Goal: Information Seeking & Learning: Learn about a topic

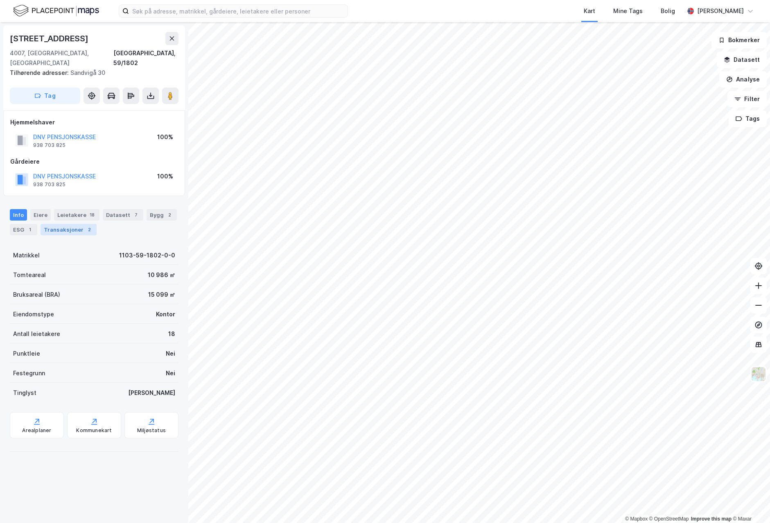
click at [79, 224] on div "Transaksjoner 2" at bounding box center [69, 229] width 56 height 11
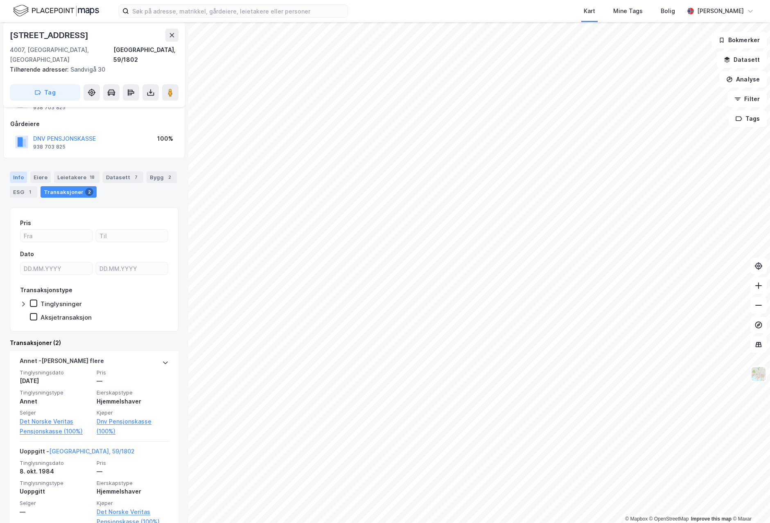
click at [23, 172] on div "Info" at bounding box center [18, 177] width 17 height 11
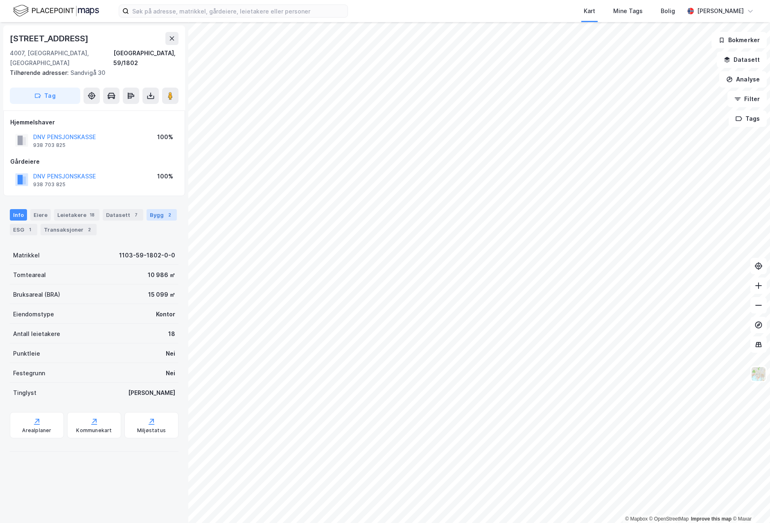
click at [158, 209] on div "Bygg 2" at bounding box center [162, 214] width 30 height 11
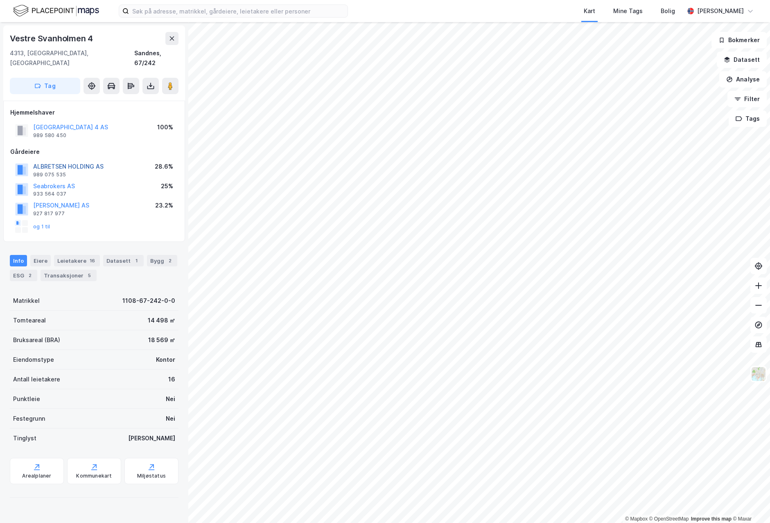
click at [0, 0] on button "ALBRETSEN HOLDING AS" at bounding box center [0, 0] width 0 height 0
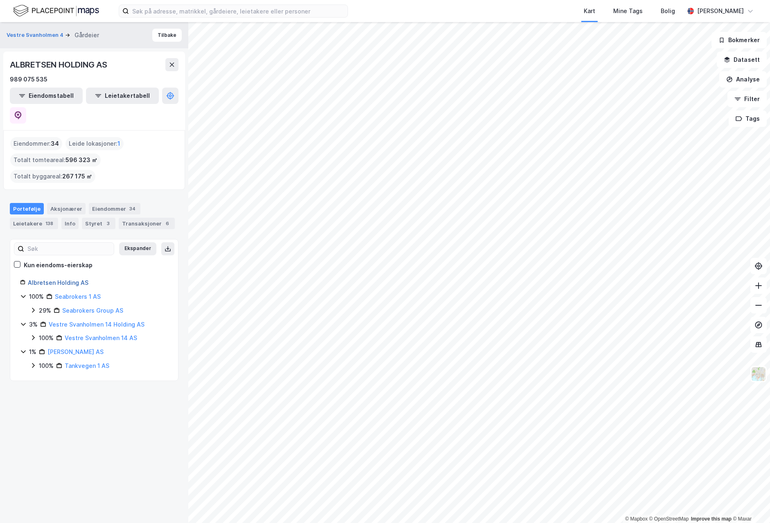
click at [75, 279] on link "Albretsen Holding AS" at bounding box center [58, 282] width 61 height 7
click at [67, 203] on div "Aksjonærer" at bounding box center [66, 208] width 38 height 11
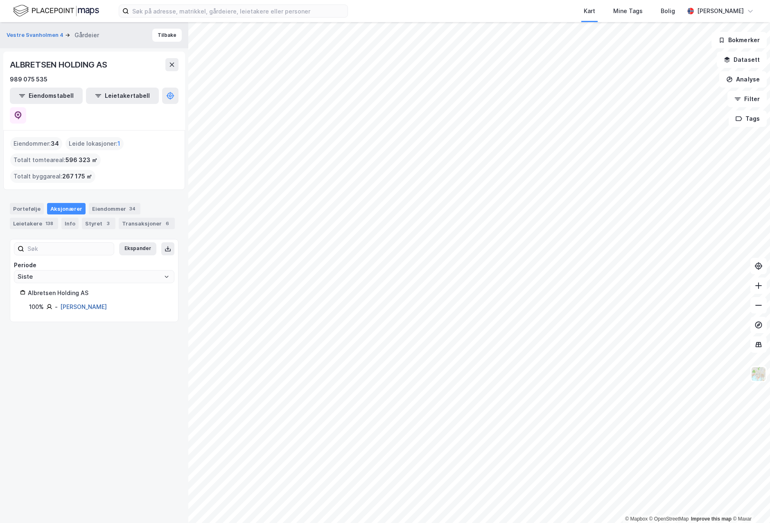
click at [107, 303] on link "Albretsen Frode Ragnvald" at bounding box center [83, 306] width 47 height 7
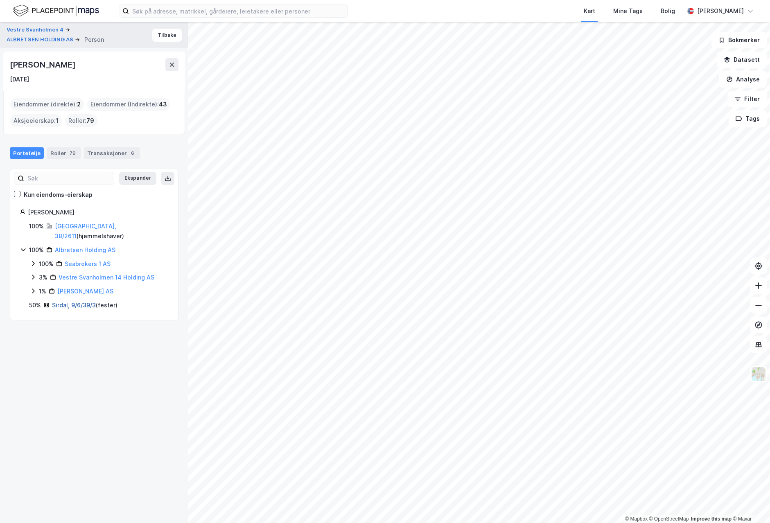
click at [69, 302] on link "Sirdal, 9/6/39/3" at bounding box center [74, 305] width 44 height 7
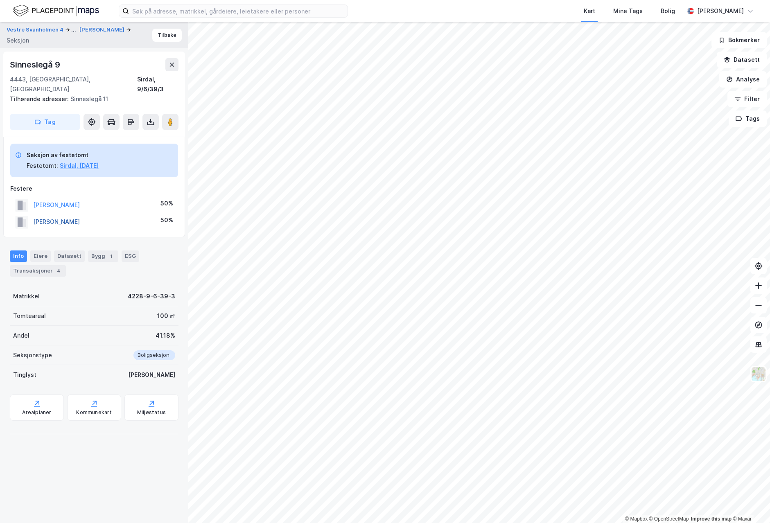
click at [0, 0] on button "RØDLAND TRINE" at bounding box center [0, 0] width 0 height 0
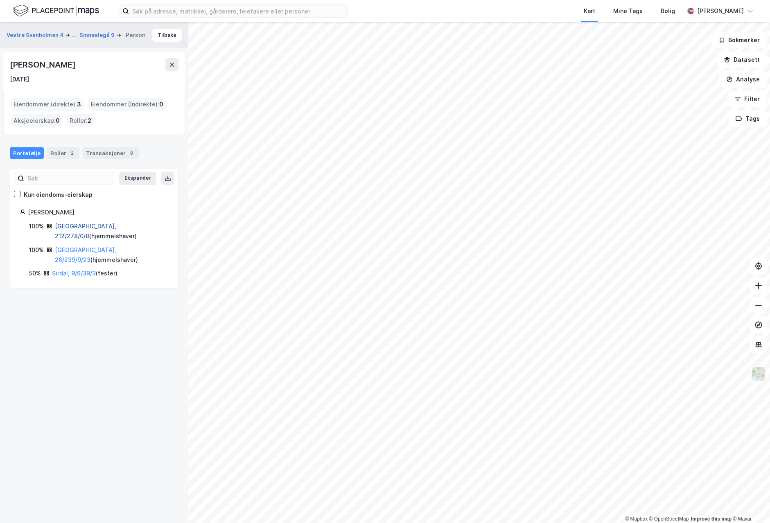
click at [79, 225] on link "Oslo, 212/278/0/8" at bounding box center [85, 231] width 61 height 17
click at [97, 246] on link "Stavanger, 26/239/0/23" at bounding box center [85, 254] width 61 height 17
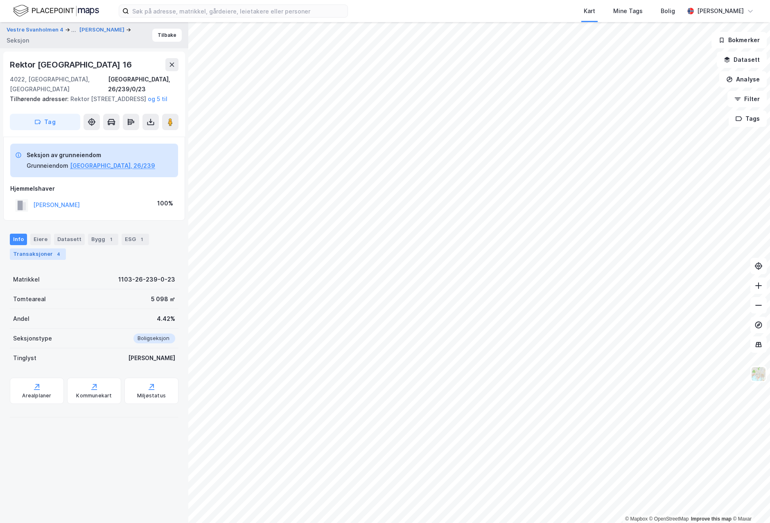
click at [50, 252] on div "Transaksjoner 4" at bounding box center [38, 253] width 56 height 11
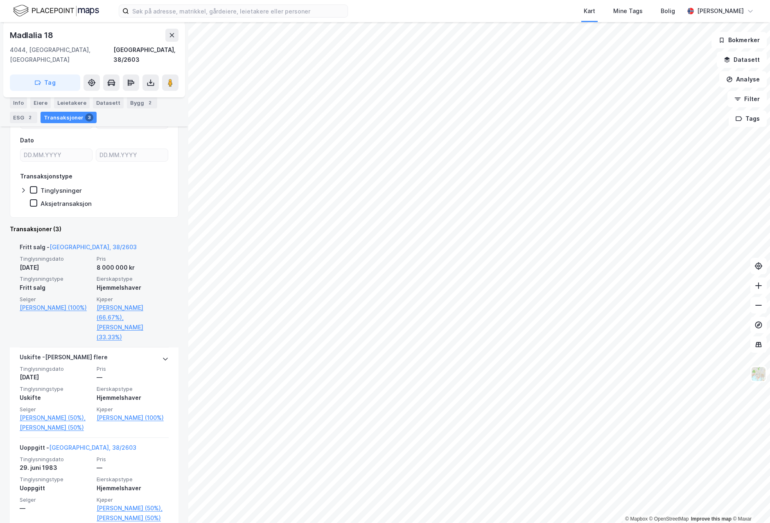
scroll to position [120, 0]
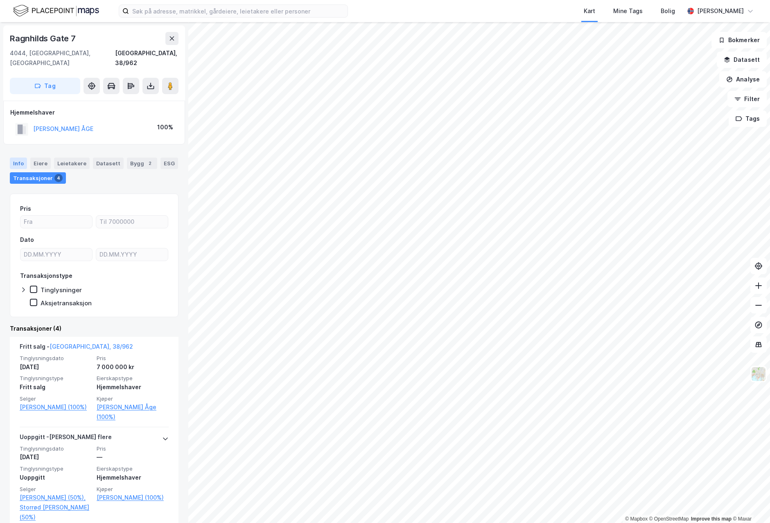
click at [13, 158] on div "Info" at bounding box center [18, 163] width 17 height 11
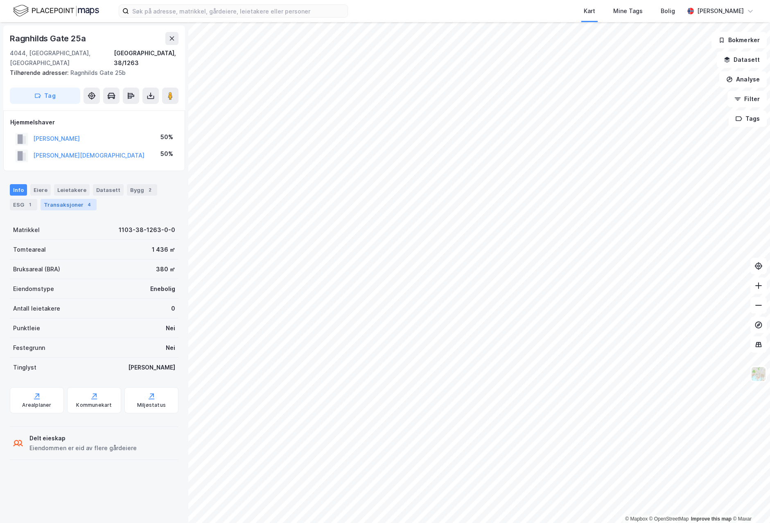
click at [73, 199] on div "Transaksjoner 4" at bounding box center [69, 204] width 56 height 11
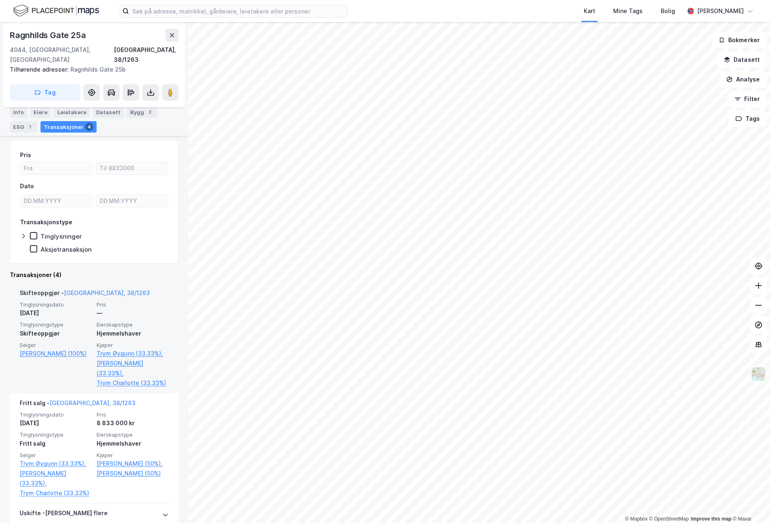
scroll to position [79, 0]
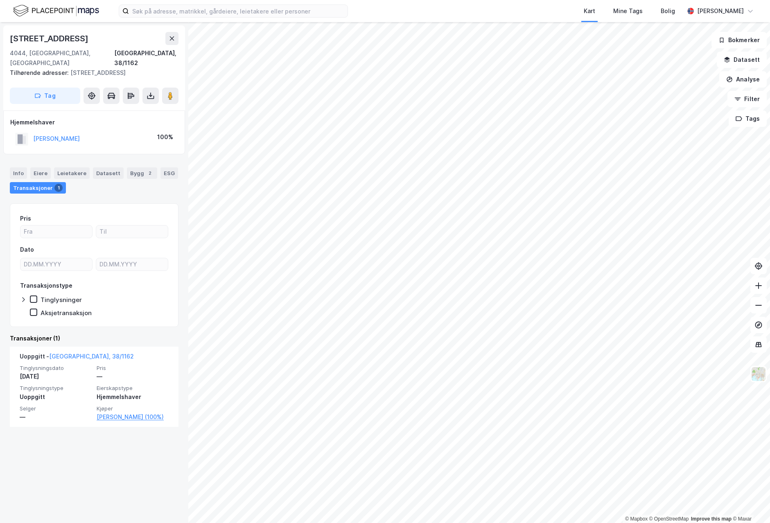
click at [262, 0] on html "Kart Mine Tags Bolig Frode Albretsen © Mapbox © OpenStreetMap Improve this map …" at bounding box center [385, 261] width 770 height 523
click at [291, 18] on div "Kart Mine Tags Bolig Frode Albretsen © Mapbox © OpenStreetMap Improve this map …" at bounding box center [385, 261] width 770 height 523
click at [189, 0] on html "Kart Mine Tags Bolig Frode Albretsen © Mapbox © OpenStreetMap Improve this map …" at bounding box center [385, 261] width 770 height 523
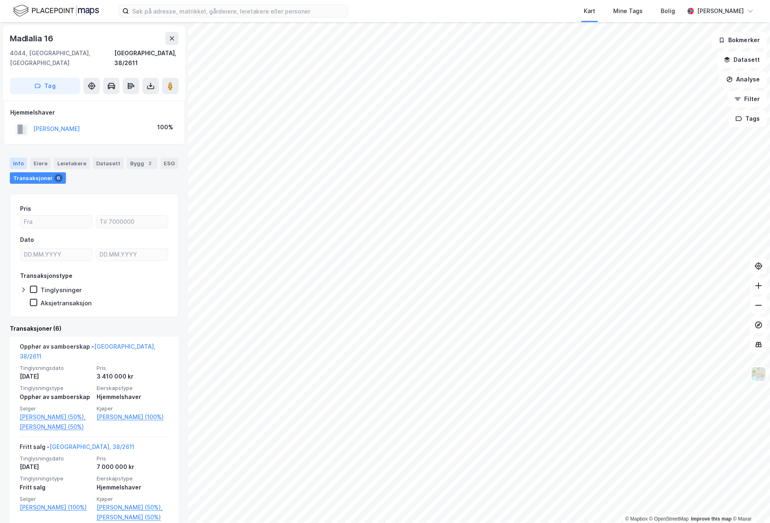
drag, startPoint x: 28, startPoint y: 155, endPoint x: 10, endPoint y: 152, distance: 18.2
click at [28, 158] on div "Info Eiere Leietakere Datasett Bygg 2 ESG Transaksjoner 6" at bounding box center [94, 171] width 169 height 26
click at [15, 158] on div "Info" at bounding box center [18, 163] width 17 height 11
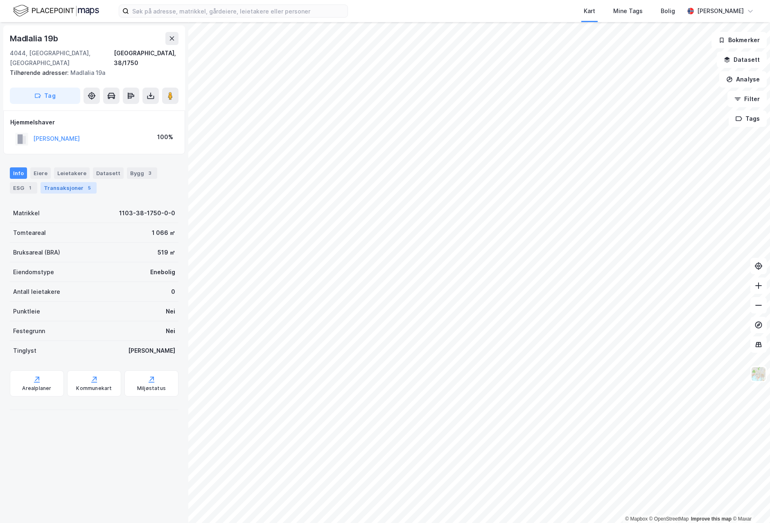
click at [56, 182] on div "Transaksjoner 5" at bounding box center [69, 187] width 56 height 11
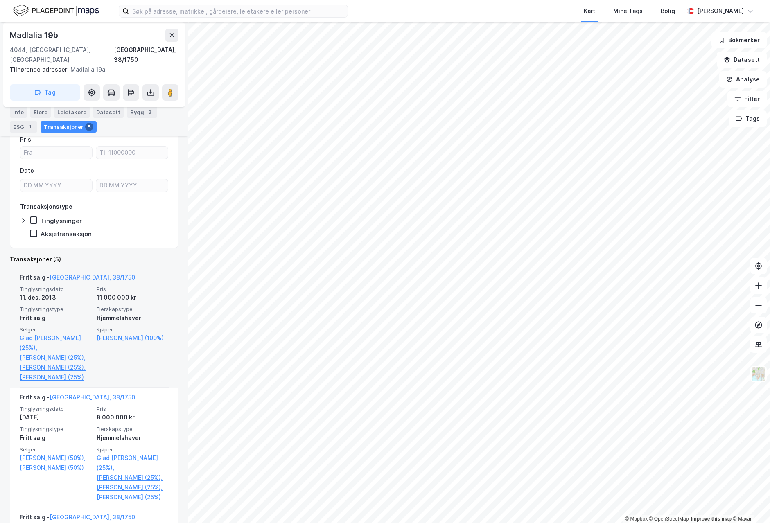
scroll to position [80, 0]
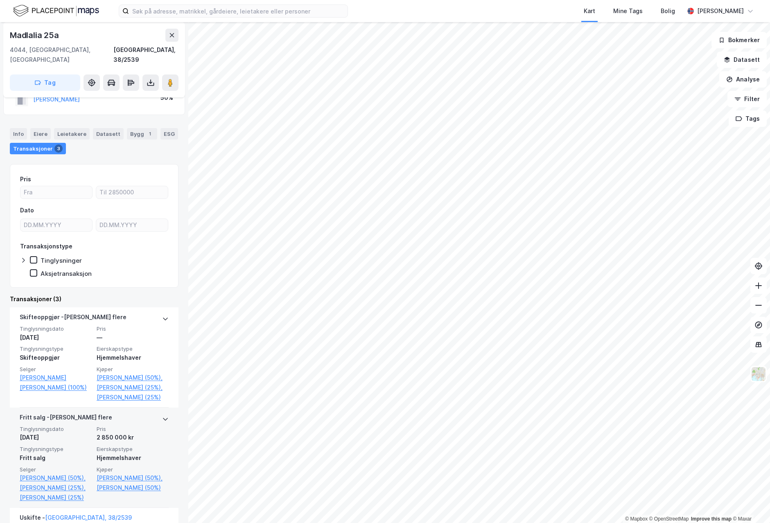
scroll to position [54, 0]
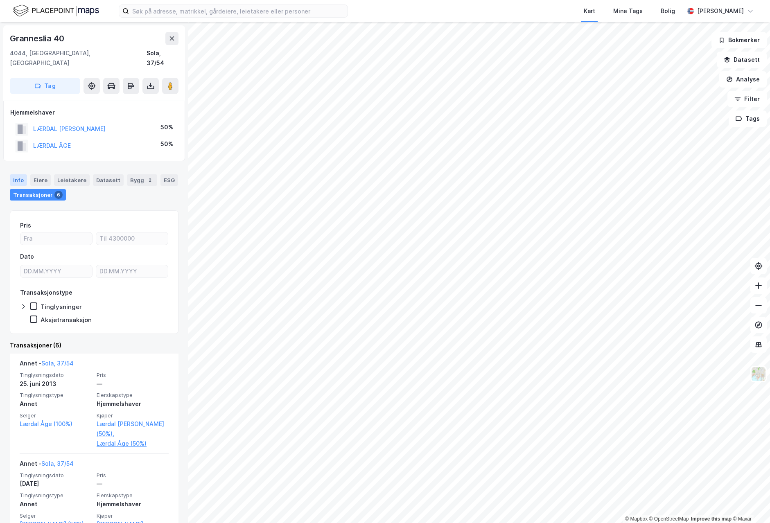
click at [19, 174] on div "Info" at bounding box center [18, 179] width 17 height 11
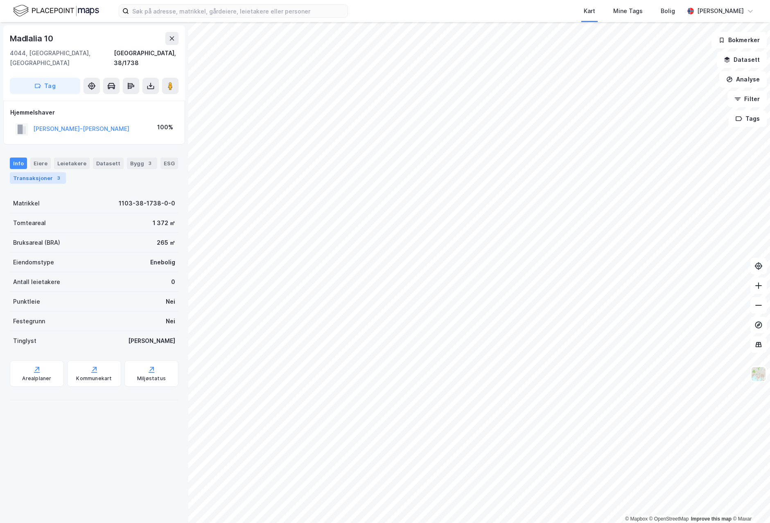
click at [42, 172] on div "Transaksjoner 3" at bounding box center [38, 177] width 56 height 11
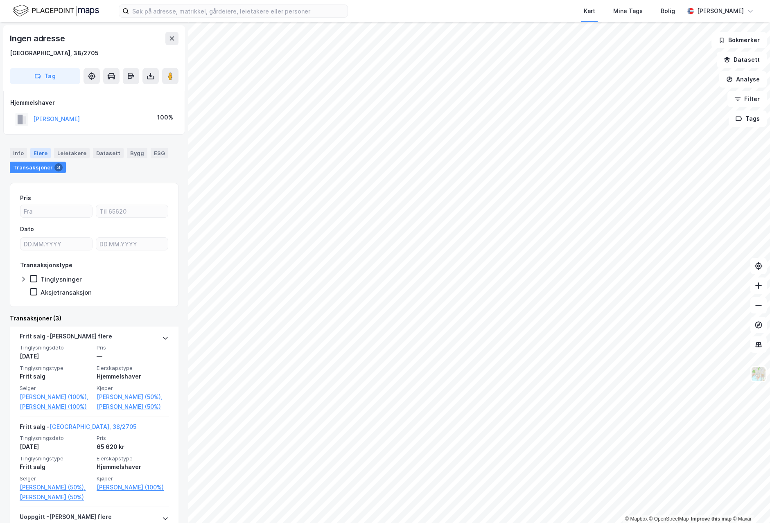
click at [42, 150] on div "Eiere" at bounding box center [40, 153] width 20 height 11
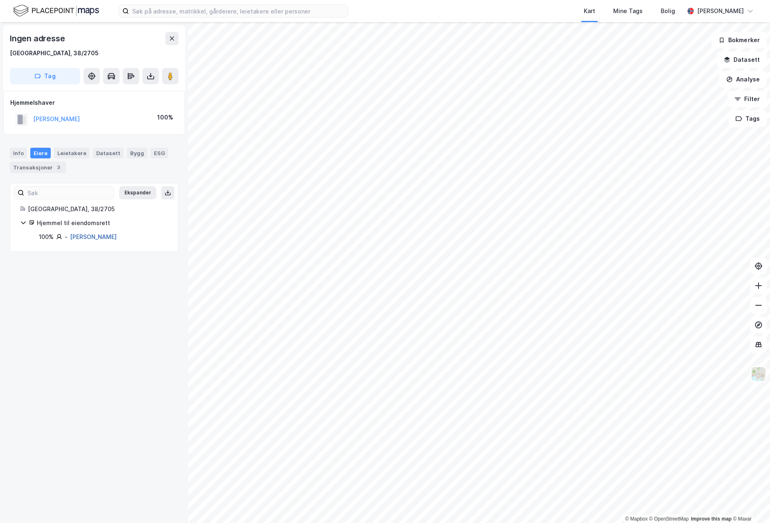
click at [111, 236] on link "Svendsen Hanne Tannvik" at bounding box center [93, 236] width 47 height 7
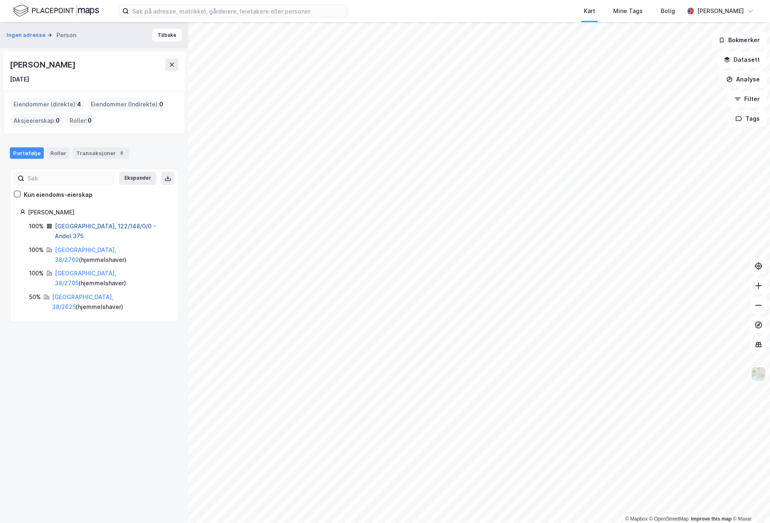
click at [76, 224] on link "Oslo, 122/148/0/0 - Andel 375" at bounding box center [105, 231] width 101 height 17
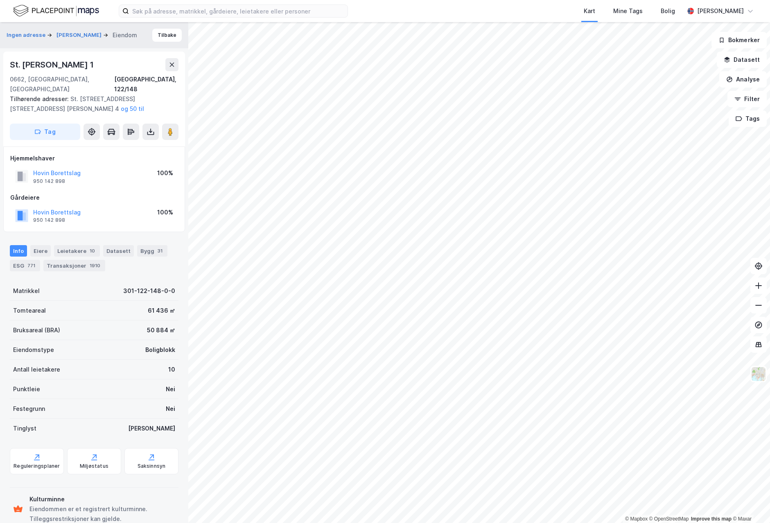
scroll to position [6, 0]
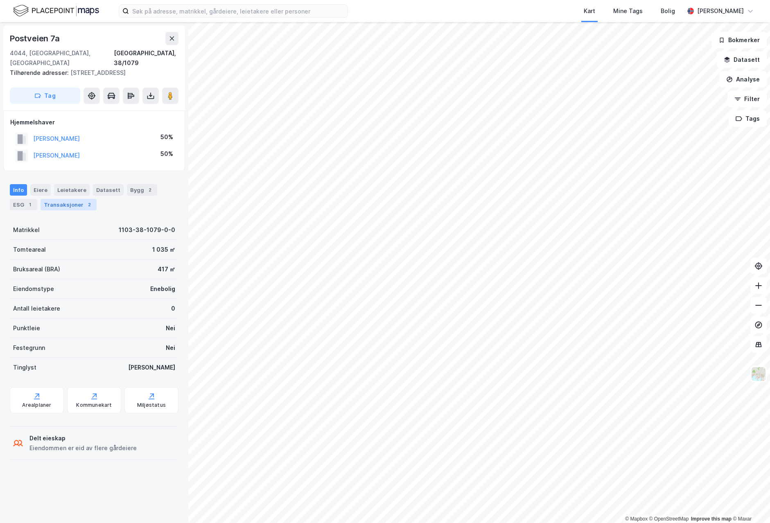
click at [81, 199] on div "Transaksjoner 2" at bounding box center [69, 204] width 56 height 11
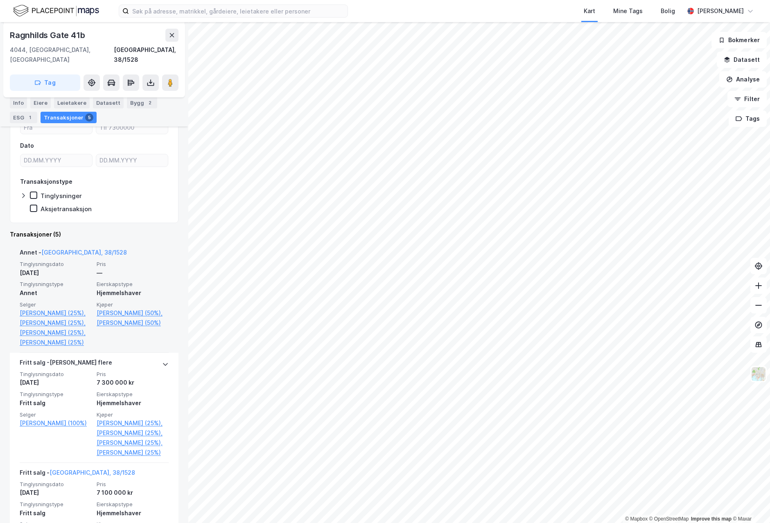
scroll to position [112, 0]
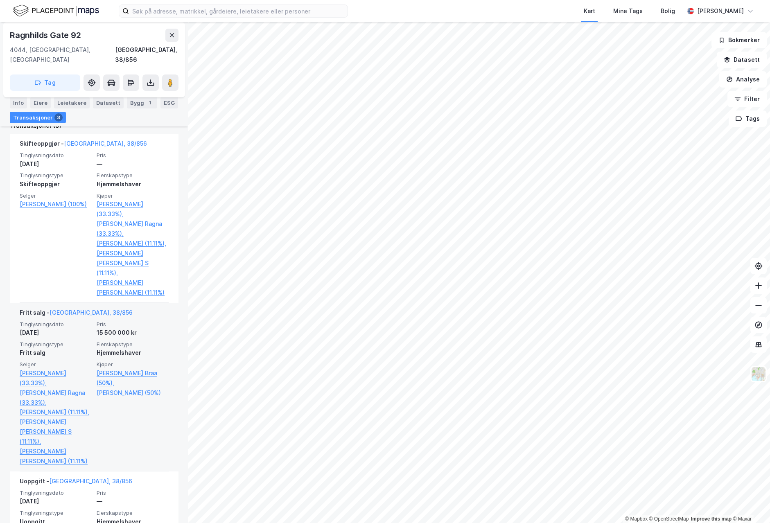
scroll to position [221, 0]
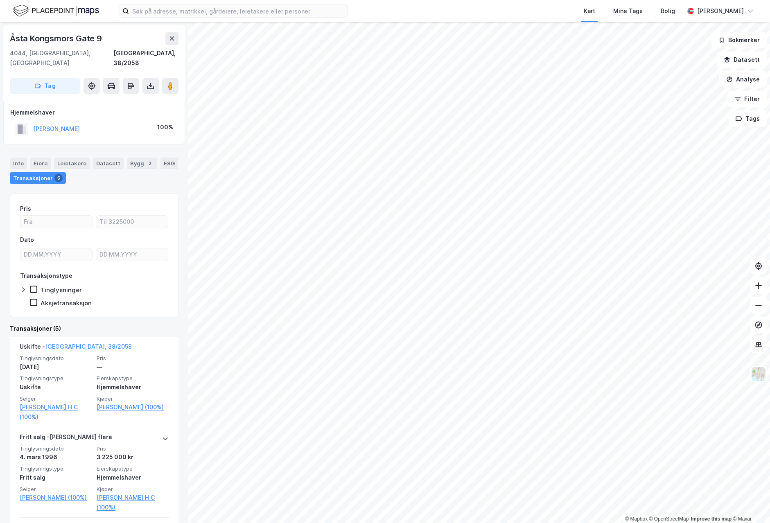
click at [217, 523] on html "Kart Mine Tags Bolig Frode Albretsen © Mapbox © OpenStreetMap Improve this map …" at bounding box center [385, 261] width 770 height 523
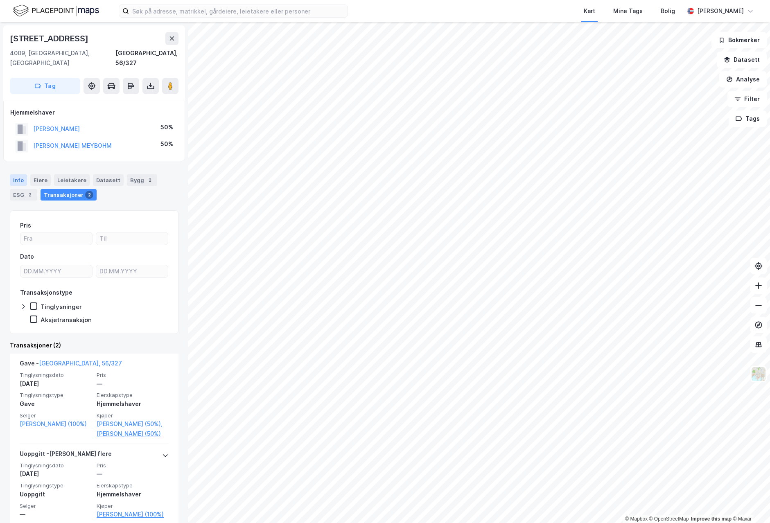
click at [15, 174] on div "Info" at bounding box center [18, 179] width 17 height 11
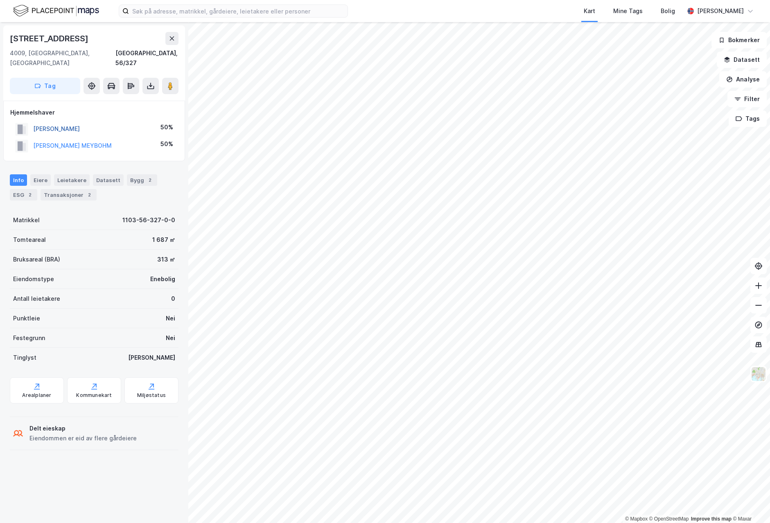
click at [0, 0] on button "NÆSS HANS CHRISTIAN H" at bounding box center [0, 0] width 0 height 0
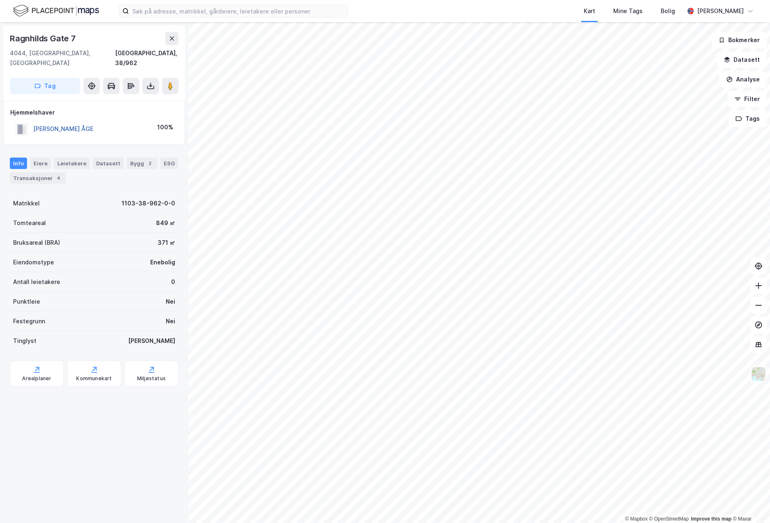
click at [0, 0] on button "HAUGE PER ÅGE" at bounding box center [0, 0] width 0 height 0
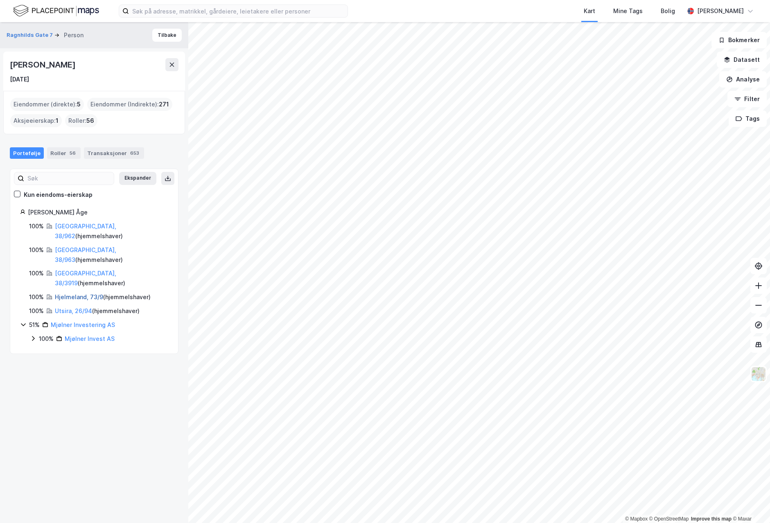
scroll to position [0, 1]
click at [71, 294] on link "Hjelmeland, 73/9" at bounding box center [79, 297] width 48 height 7
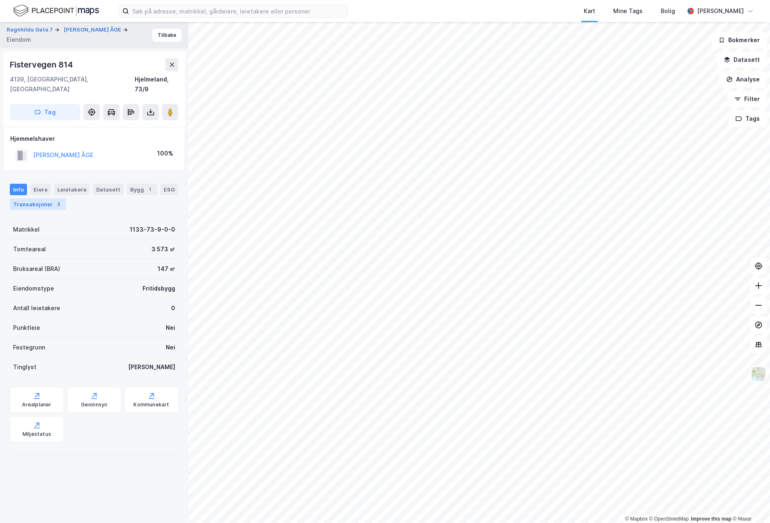
click at [38, 199] on div "Transaksjoner 3" at bounding box center [38, 204] width 56 height 11
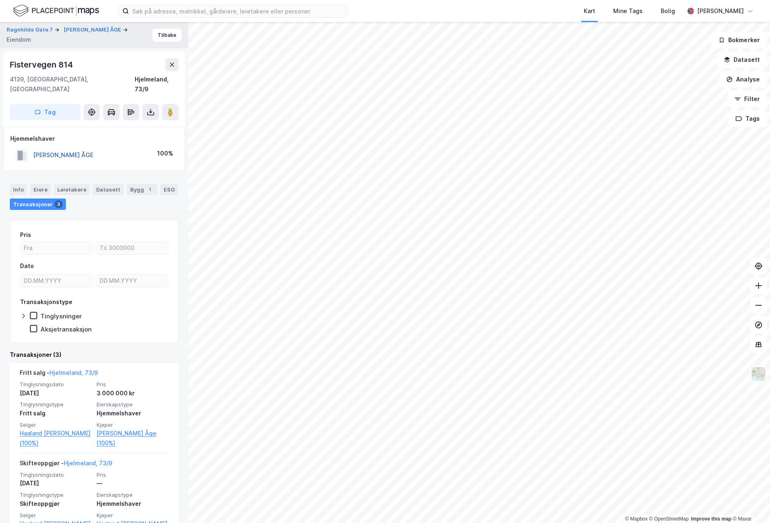
click at [0, 0] on button "HAUGE PER ÅGE" at bounding box center [0, 0] width 0 height 0
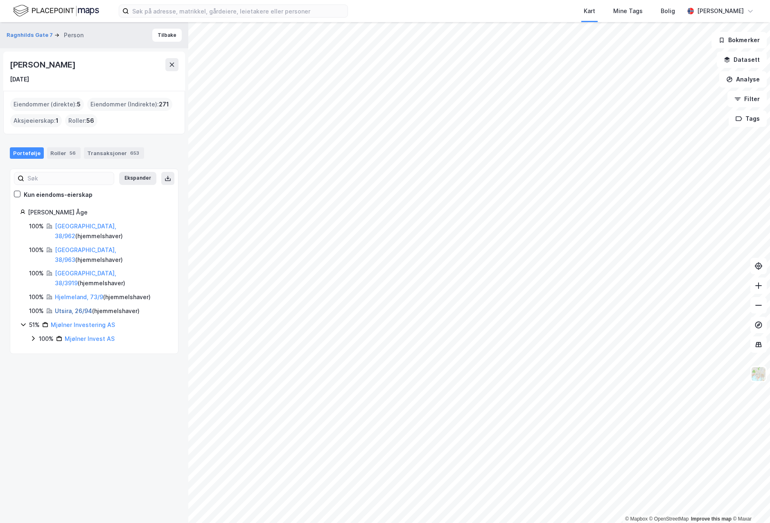
click at [72, 307] on link "Utsira, 26/94" at bounding box center [73, 310] width 37 height 7
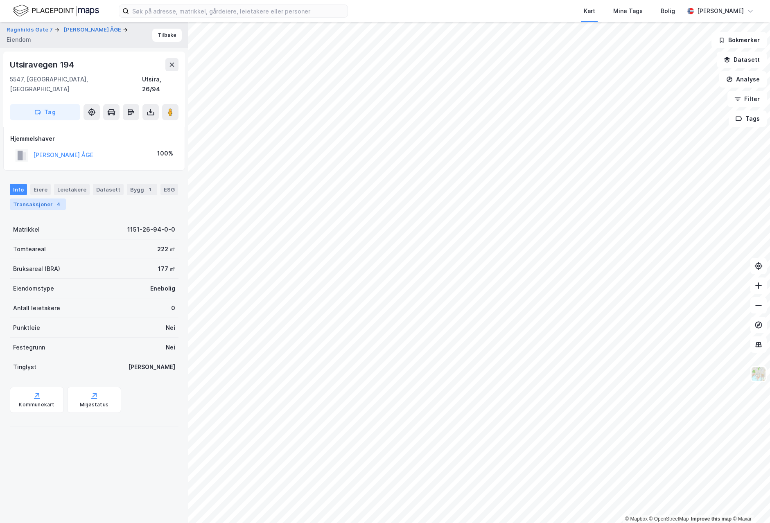
click at [32, 199] on div "Transaksjoner 4" at bounding box center [38, 204] width 56 height 11
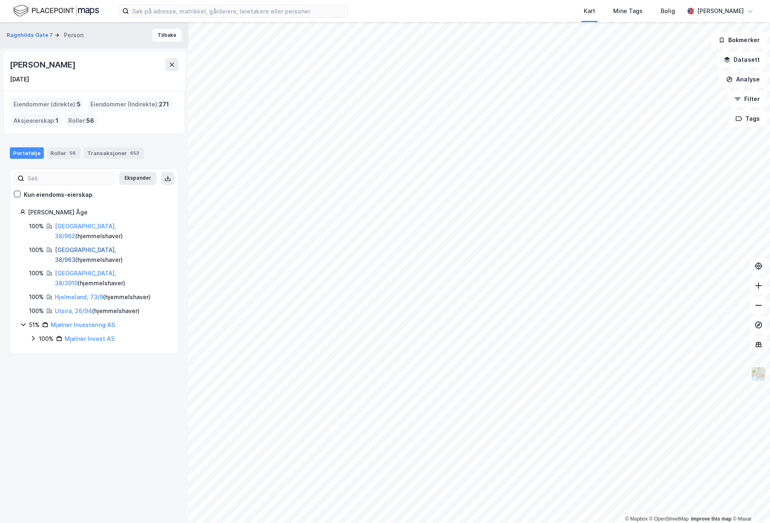
click at [89, 246] on link "Stavanger, 38/963" at bounding box center [85, 254] width 61 height 17
click at [84, 270] on link "Stavanger, 38/3919" at bounding box center [85, 278] width 61 height 17
click at [89, 294] on link "Hjelmeland, 73/9" at bounding box center [79, 297] width 48 height 7
click at [34, 335] on icon at bounding box center [33, 338] width 7 height 7
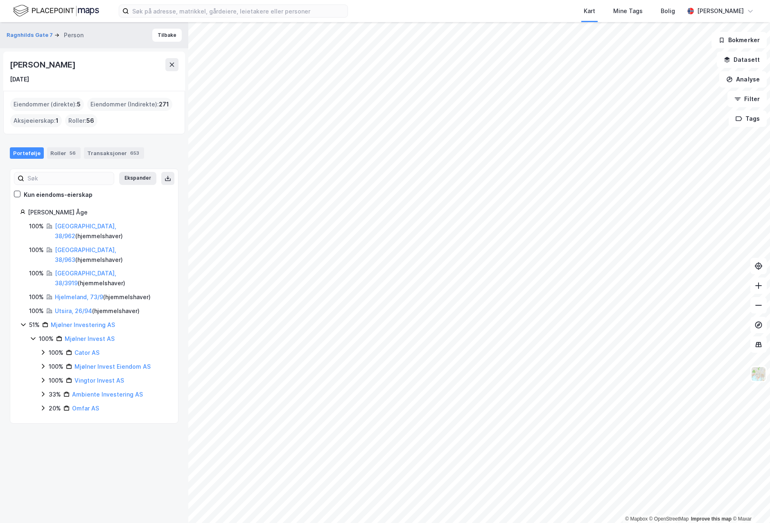
click at [402, 523] on html "Kart Mine Tags Bolig Frode Albretsen © Mapbox © OpenStreetMap Improve this map …" at bounding box center [385, 261] width 770 height 523
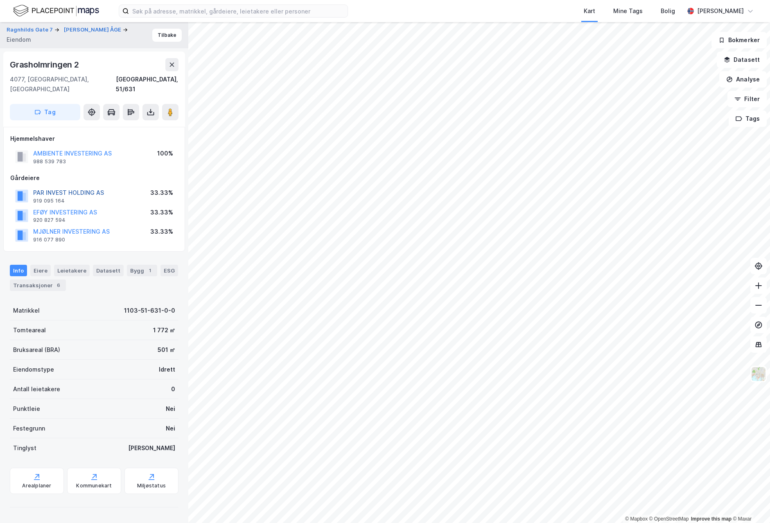
click at [0, 0] on button "PAR INVEST HOLDING AS" at bounding box center [0, 0] width 0 height 0
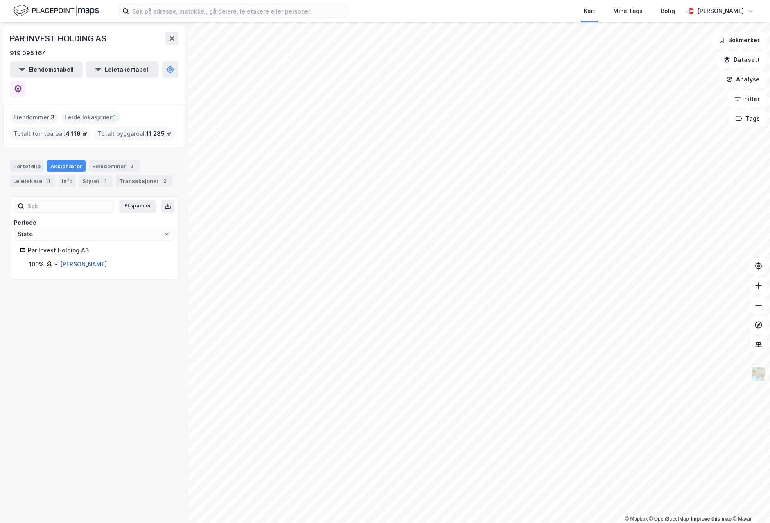
click at [107, 261] on link "Ravnestad Per Anders" at bounding box center [83, 264] width 47 height 7
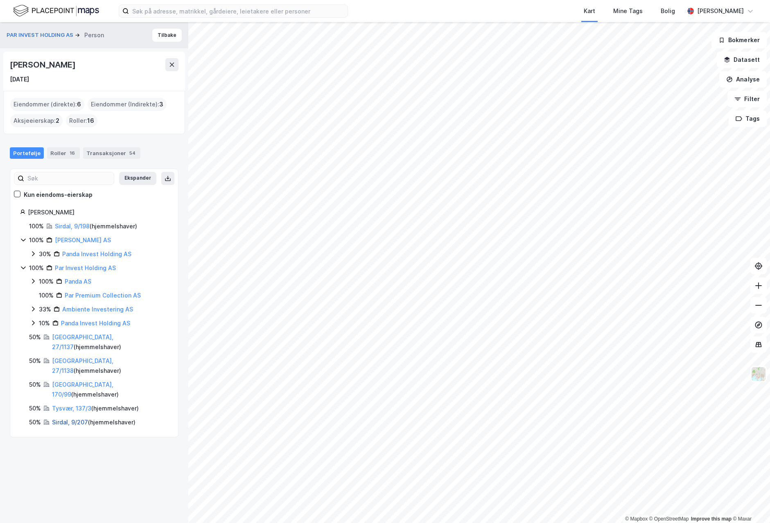
click at [73, 419] on link "Sirdal, 9/207" at bounding box center [70, 422] width 36 height 7
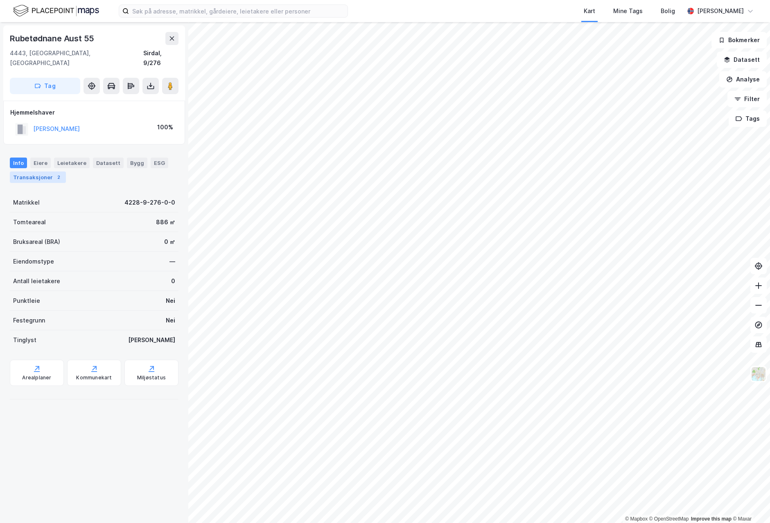
click at [48, 172] on div "Transaksjoner 2" at bounding box center [38, 177] width 56 height 11
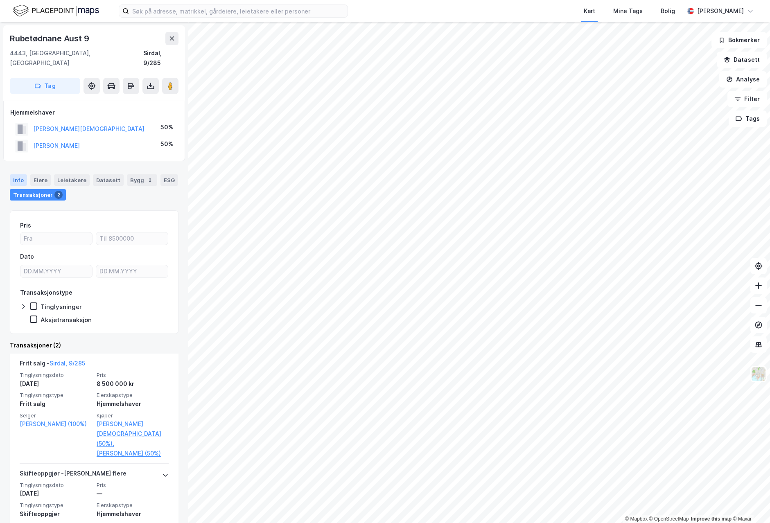
click at [24, 174] on div "Info" at bounding box center [18, 179] width 17 height 11
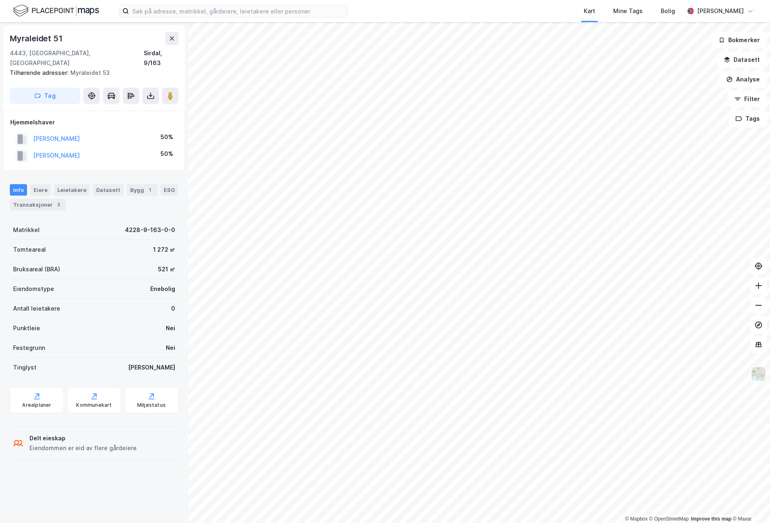
click at [770, 495] on html "Kart Mine Tags Bolig Frode Albretsen © Mapbox © OpenStreetMap Improve this map …" at bounding box center [385, 261] width 770 height 523
click at [585, 523] on html "Kart Mine Tags Bolig Frode Albretsen © Mapbox © OpenStreetMap Improve this map …" at bounding box center [385, 261] width 770 height 523
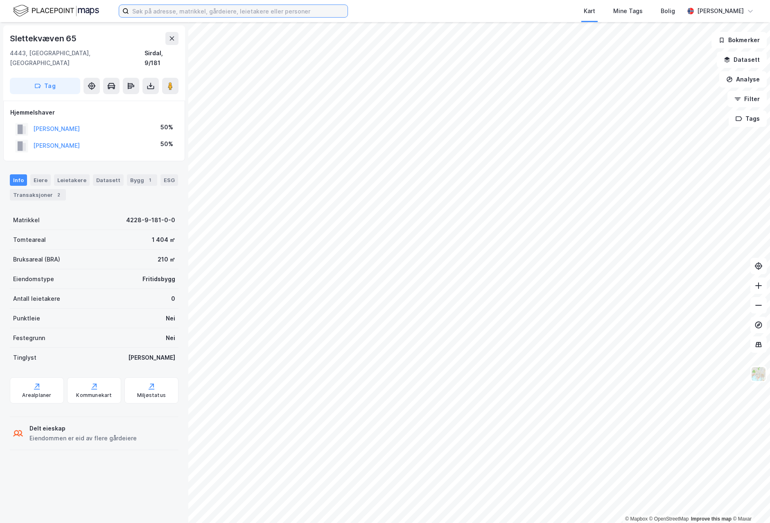
click at [250, 11] on input at bounding box center [238, 11] width 219 height 12
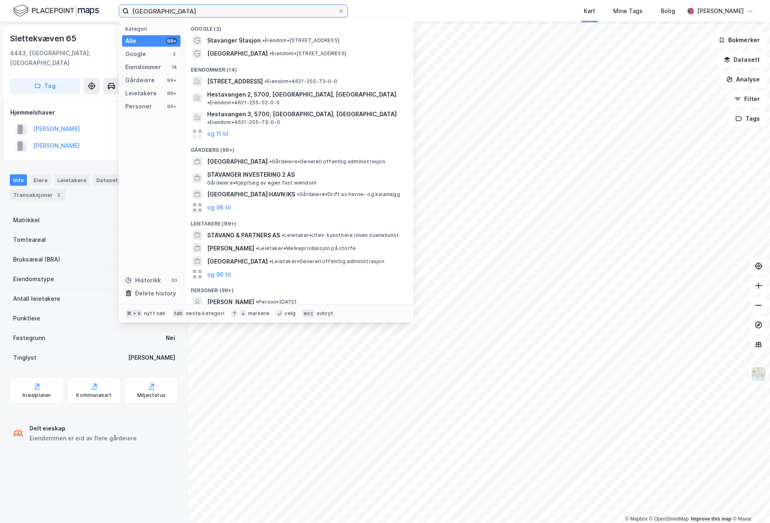
type input "stavanger"
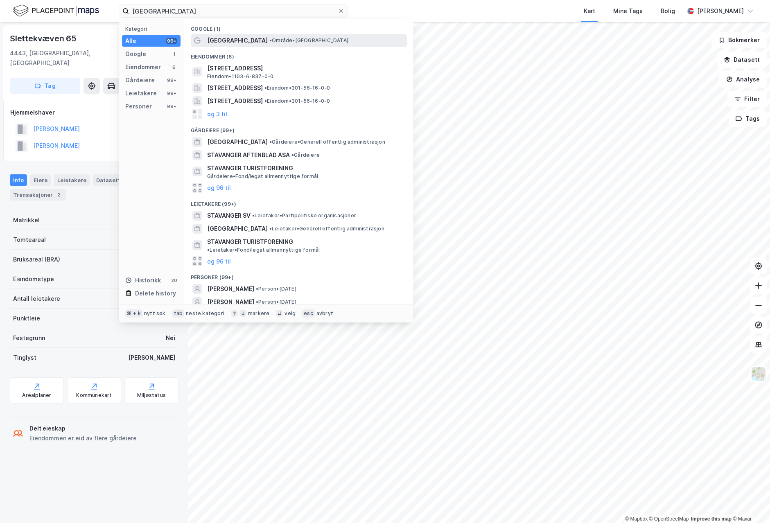
click at [269, 41] on span "• Område • Stavanger" at bounding box center [308, 40] width 79 height 7
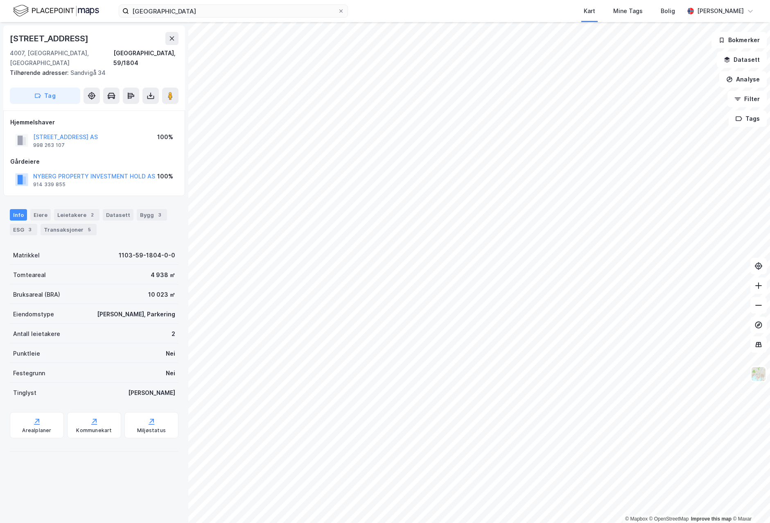
click at [770, 519] on html "stavanger Kart Mine Tags Bolig Frode Albretsen © Mapbox © OpenStreetMap Improve…" at bounding box center [385, 261] width 770 height 523
click at [0, 0] on button "NYBERG PROPERTY INVESTMENT HOLD AS" at bounding box center [0, 0] width 0 height 0
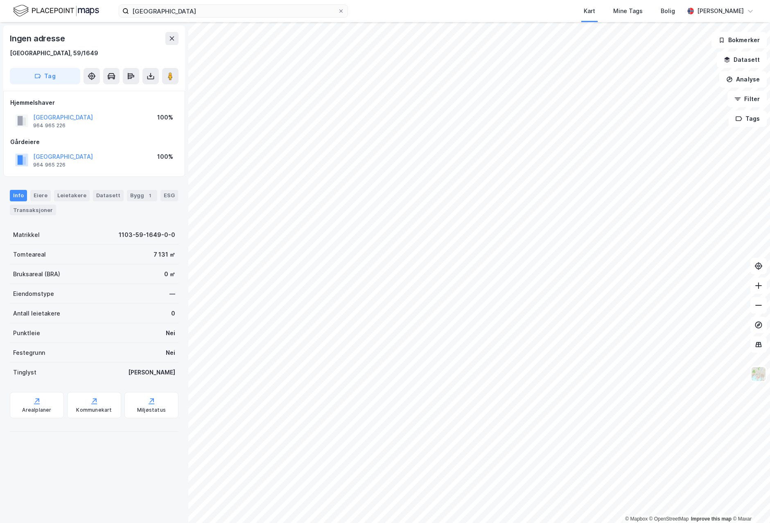
click at [718, 523] on html "stavanger Kart Mine Tags Bolig Frode Albretsen © Mapbox © OpenStreetMap Improve…" at bounding box center [385, 261] width 770 height 523
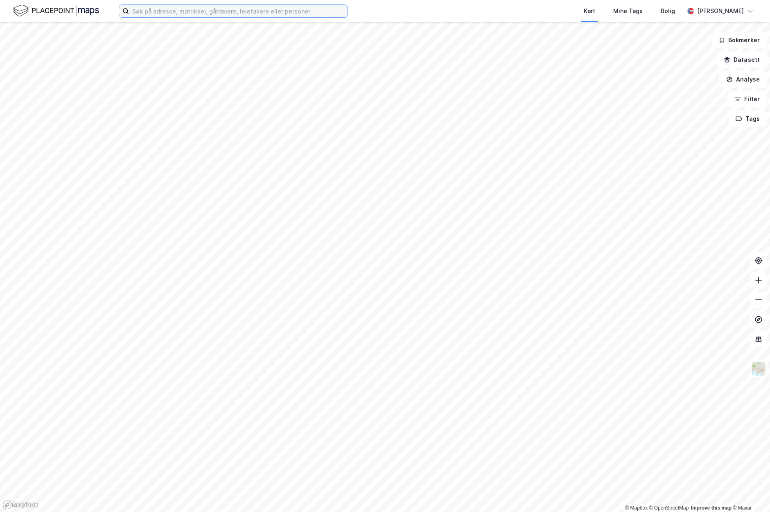
click at [173, 13] on input at bounding box center [238, 11] width 219 height 12
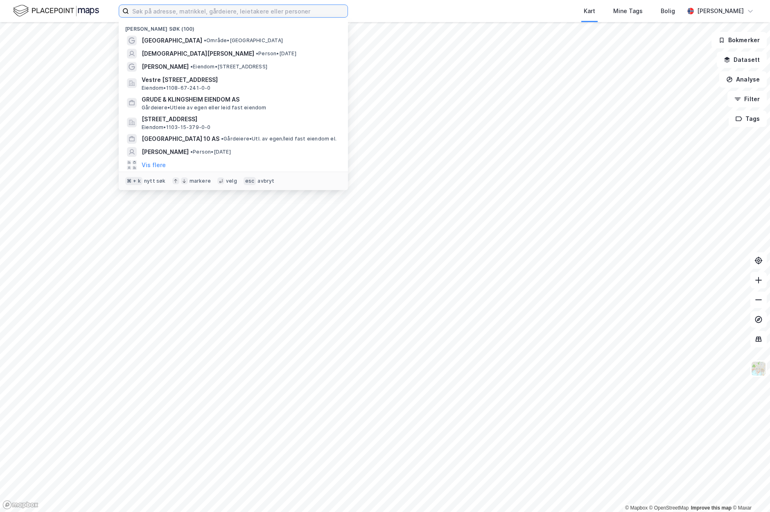
paste input "Rasmus Drønen Haugland"
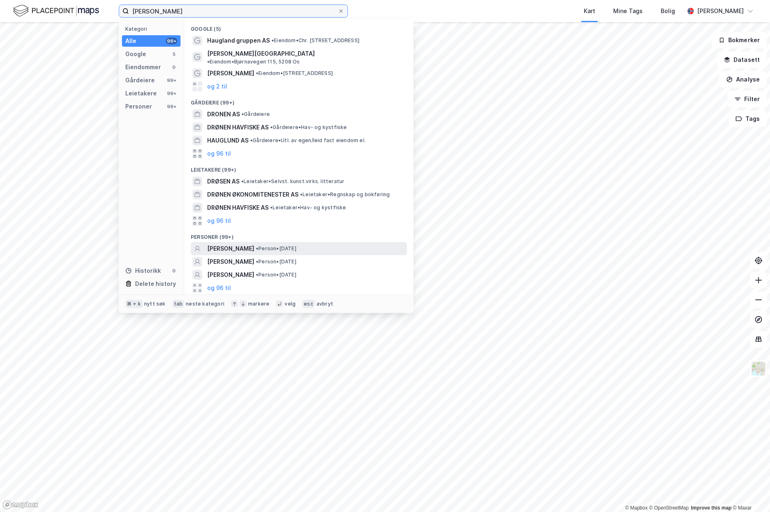
type input "Rasmus Drønen Haugland"
click at [296, 245] on span "• Person • 12. okt. 1979" at bounding box center [276, 248] width 41 height 7
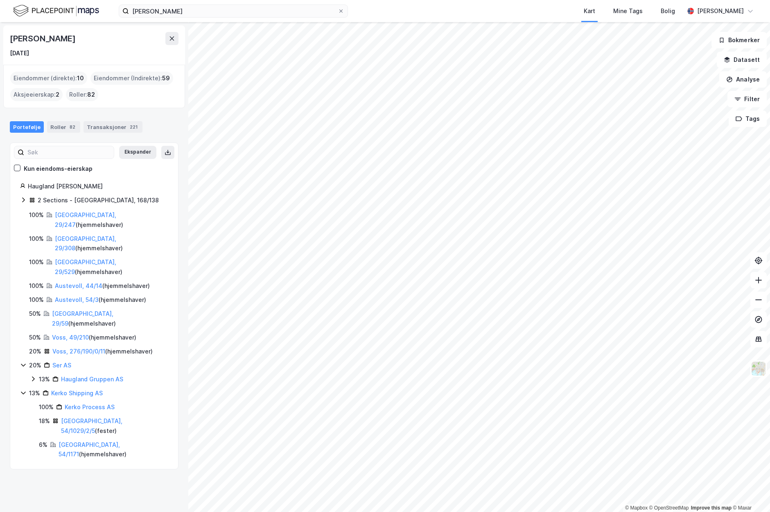
click at [22, 196] on icon at bounding box center [23, 199] width 7 height 7
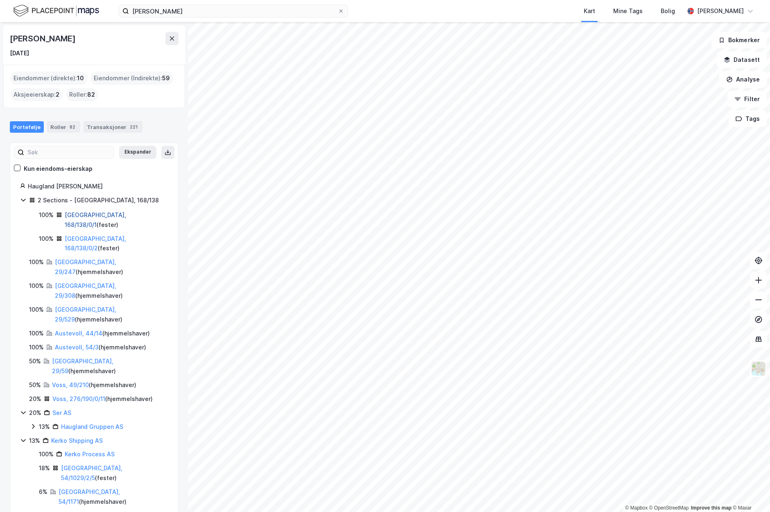
click at [98, 215] on link "Bergen, 168/138/0/1" at bounding box center [95, 219] width 61 height 17
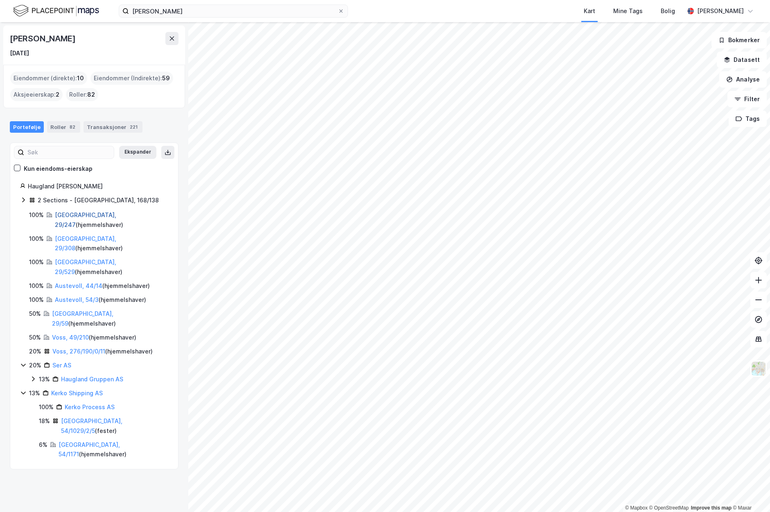
click at [85, 212] on link "Bergen, 29/247" at bounding box center [85, 219] width 61 height 17
click at [74, 258] on link "Bergen, 29/529" at bounding box center [85, 266] width 61 height 17
click at [79, 235] on link "Bergen, 29/308" at bounding box center [85, 243] width 61 height 17
click at [79, 282] on link "Austevoll, 44/14" at bounding box center [78, 285] width 47 height 7
click at [71, 296] on link "Austevoll, 54/3" at bounding box center [77, 299] width 44 height 7
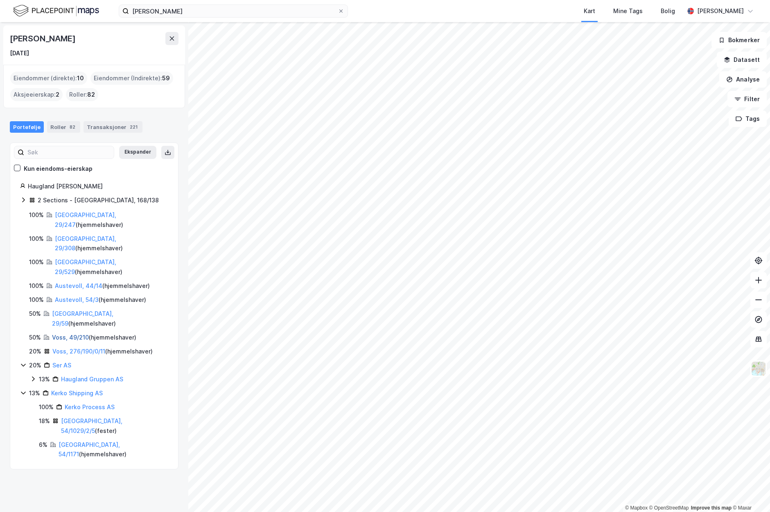
click at [69, 334] on link "Voss, 49/210" at bounding box center [70, 337] width 37 height 7
click at [81, 310] on link "Bergen, 29/59" at bounding box center [82, 318] width 61 height 17
click at [25, 196] on icon at bounding box center [23, 199] width 7 height 7
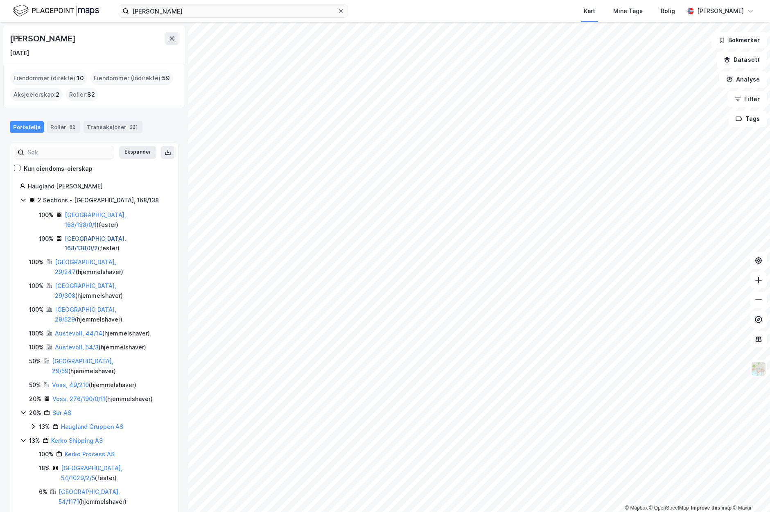
click at [116, 235] on link "Bergen, 168/138/0/2" at bounding box center [95, 243] width 61 height 17
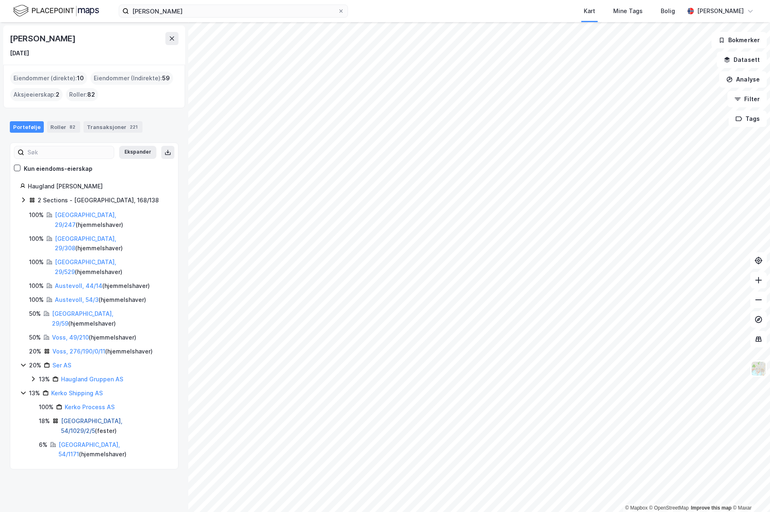
click at [96, 417] on link "Stavanger, 54/1029/2/5" at bounding box center [91, 425] width 61 height 17
click at [22, 389] on icon at bounding box center [23, 392] width 7 height 7
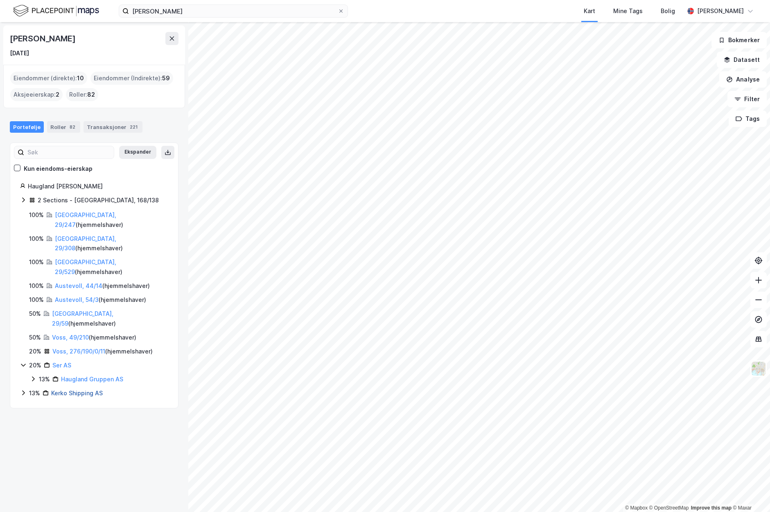
click at [90, 389] on link "Kerko Shipping AS" at bounding box center [77, 392] width 52 height 7
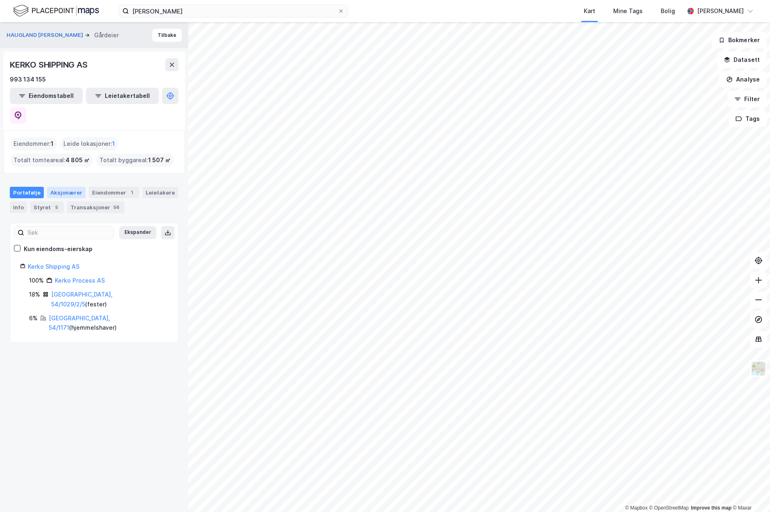
click at [64, 187] on div "Aksjonærer" at bounding box center [66, 192] width 38 height 11
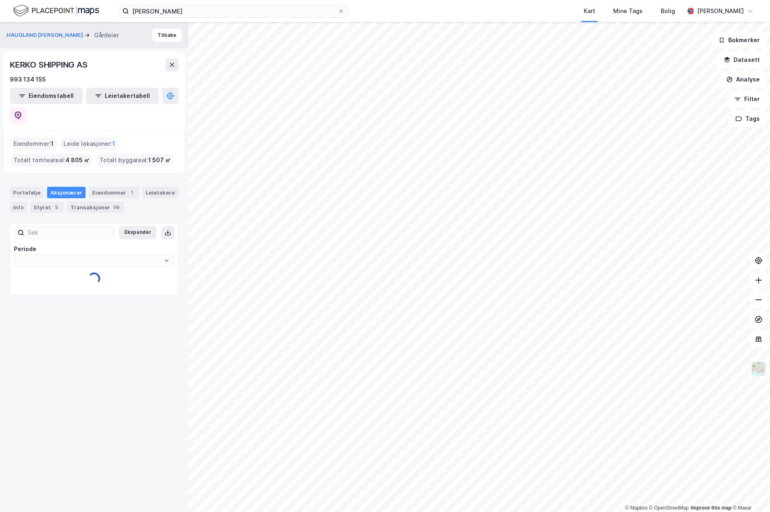
type input "Siste"
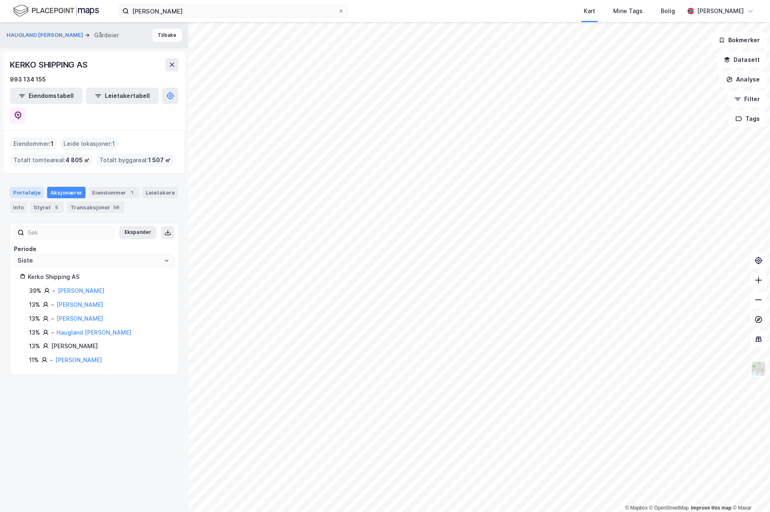
click at [28, 187] on div "Portefølje" at bounding box center [27, 192] width 34 height 11
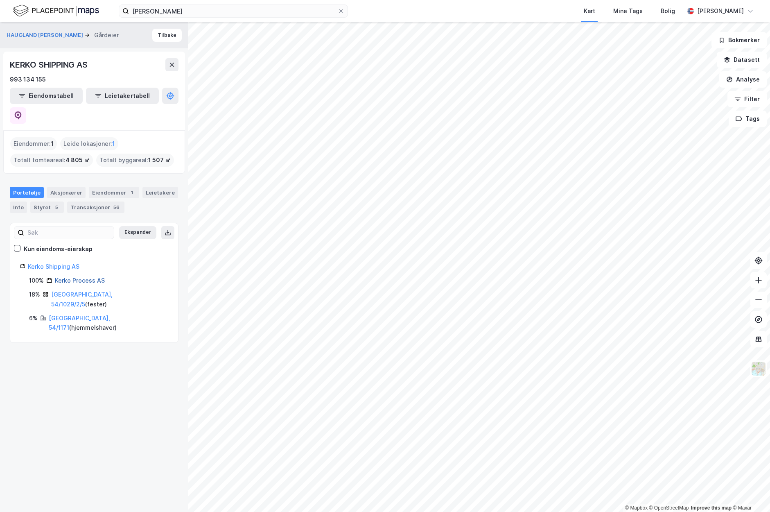
click at [75, 277] on link "Kerko Process AS" at bounding box center [80, 280] width 50 height 7
click at [53, 262] on link "Kerko Shipping AS" at bounding box center [54, 265] width 52 height 7
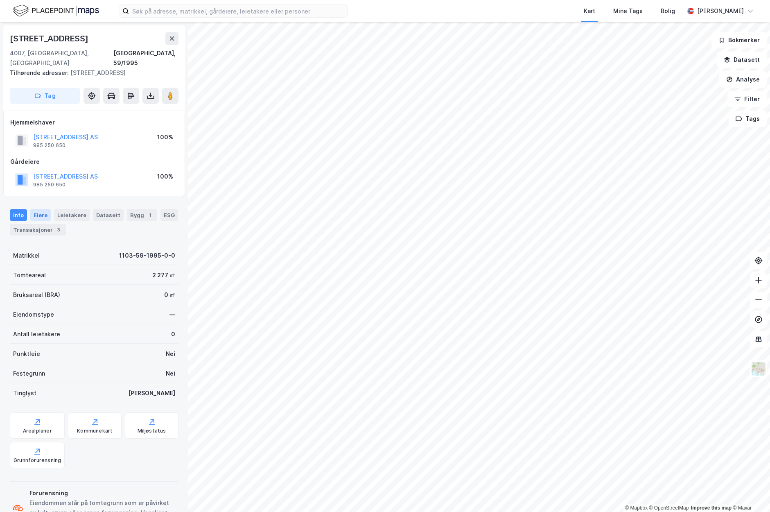
click at [35, 209] on div "Eiere" at bounding box center [40, 214] width 20 height 11
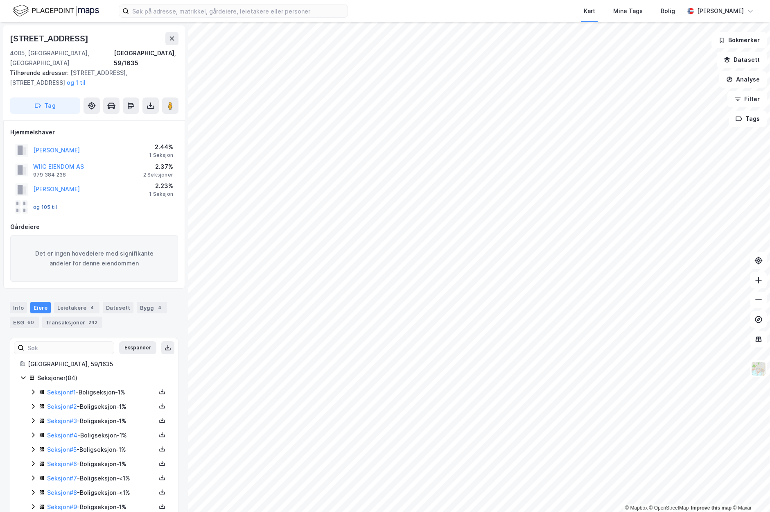
click at [0, 0] on button "og 105 til" at bounding box center [0, 0] width 0 height 0
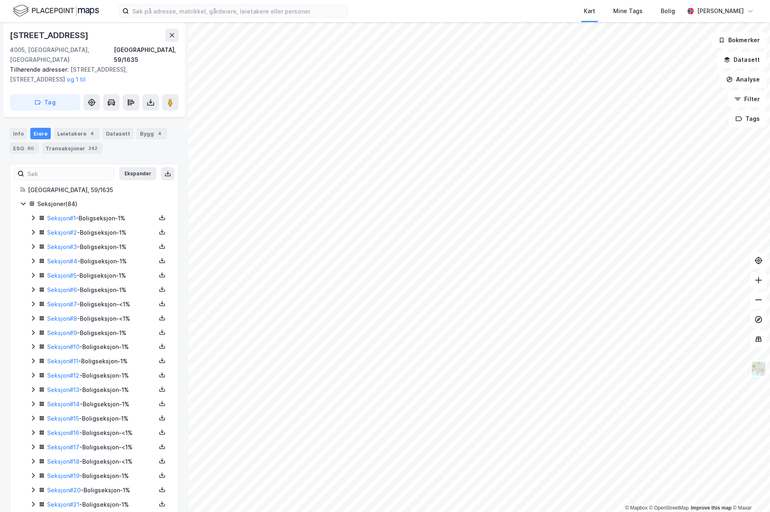
click at [32, 214] on icon at bounding box center [33, 217] width 7 height 7
click at [114, 243] on link "[PERSON_NAME]" at bounding box center [113, 246] width 47 height 7
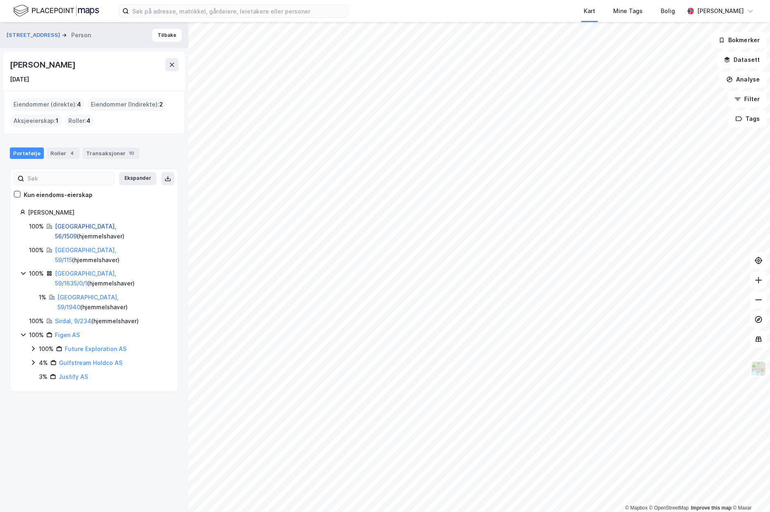
click at [79, 225] on link "[GEOGRAPHIC_DATA], 56/1509" at bounding box center [85, 231] width 61 height 17
click at [81, 246] on link "[GEOGRAPHIC_DATA], 59/115" at bounding box center [85, 254] width 61 height 17
click at [87, 270] on link "[GEOGRAPHIC_DATA], 59/1635/0/1" at bounding box center [85, 278] width 61 height 17
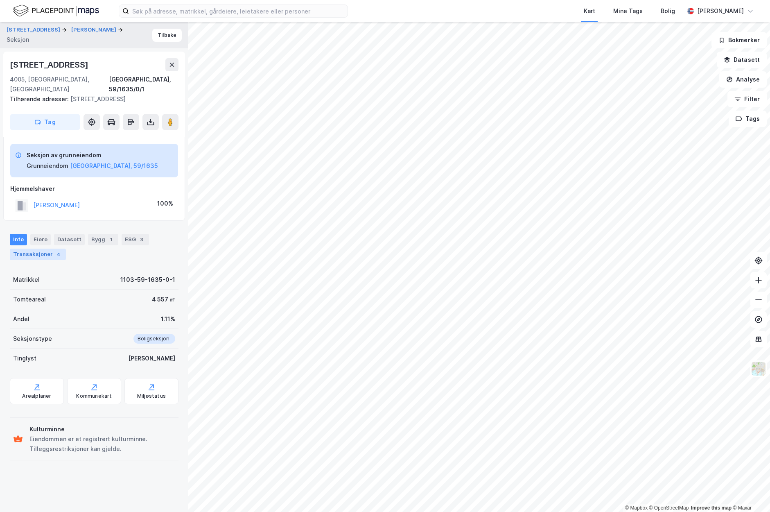
click at [45, 248] on div "Transaksjoner 4" at bounding box center [38, 253] width 56 height 11
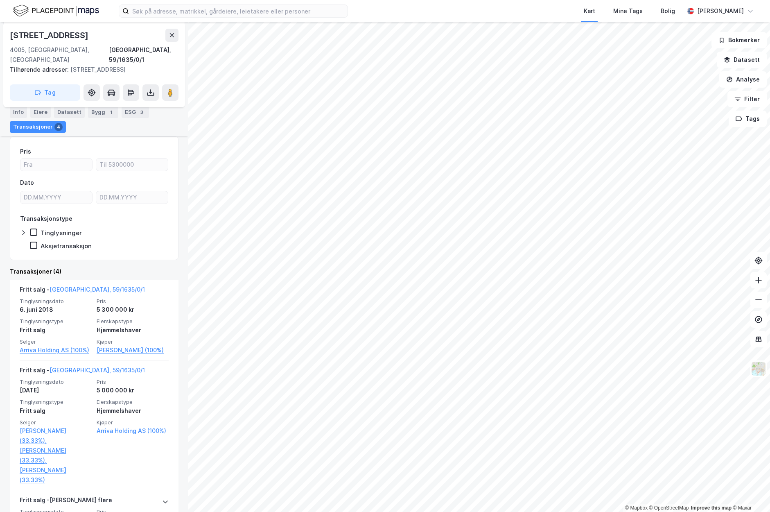
scroll to position [143, 0]
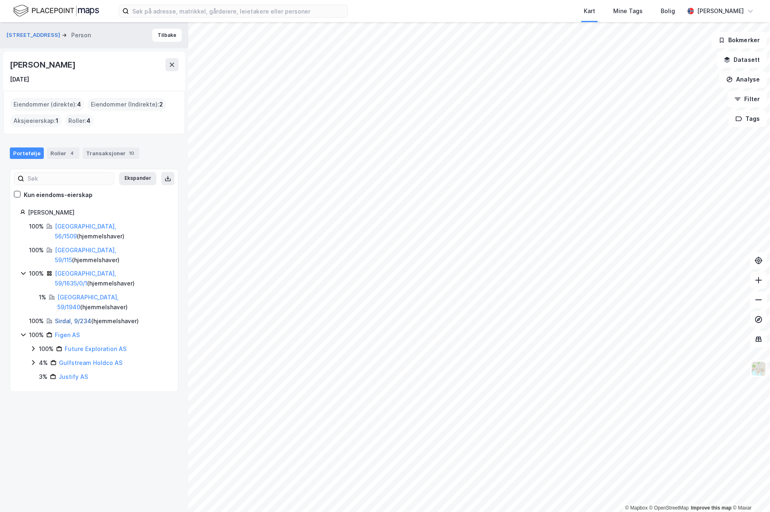
click at [74, 317] on link "Sirdal, 9/234" at bounding box center [73, 320] width 36 height 7
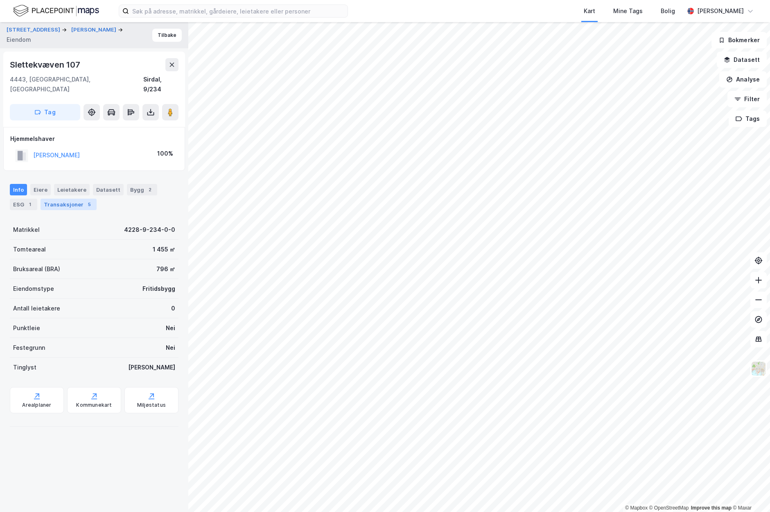
click at [72, 199] on div "Transaksjoner 5" at bounding box center [69, 204] width 56 height 11
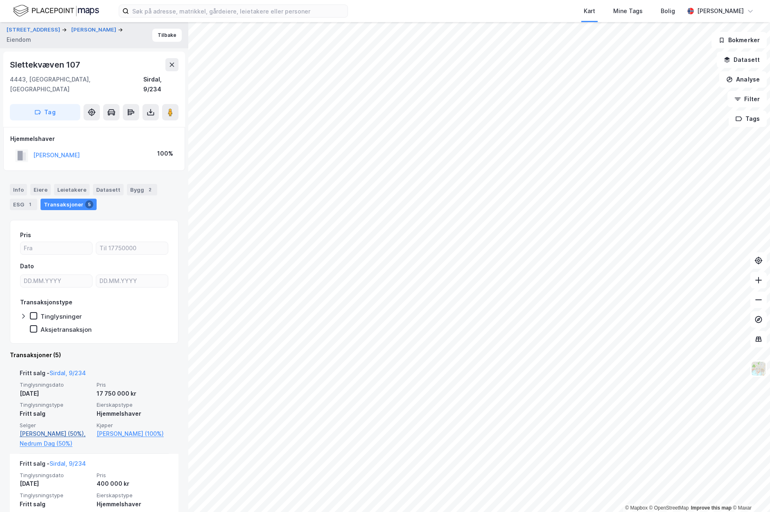
click at [32, 431] on link "[PERSON_NAME] (50%)," at bounding box center [56, 434] width 72 height 10
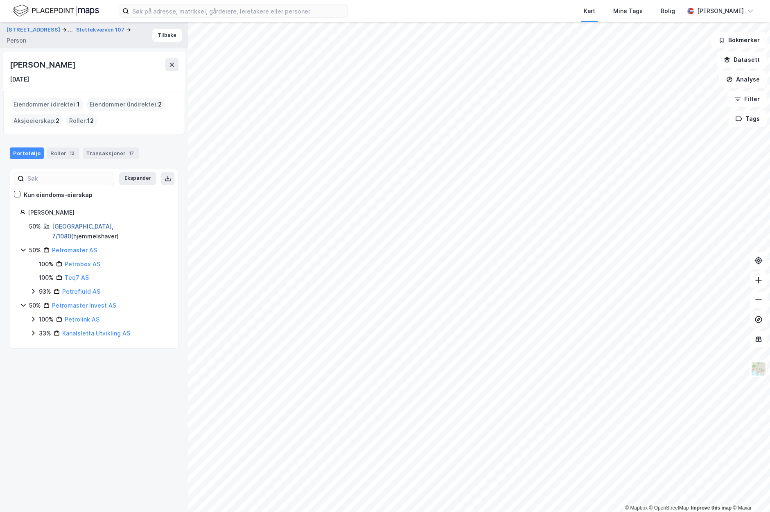
click at [87, 224] on link "[GEOGRAPHIC_DATA], 7/1080" at bounding box center [82, 231] width 61 height 17
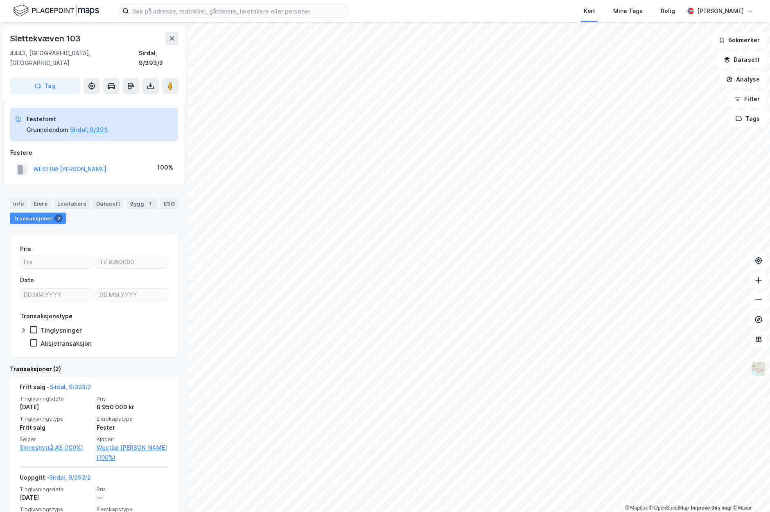
click at [413, 511] on html "Kart Mine Tags Bolig [PERSON_NAME] © Mapbox © OpenStreetMap Improve this map © …" at bounding box center [385, 256] width 770 height 512
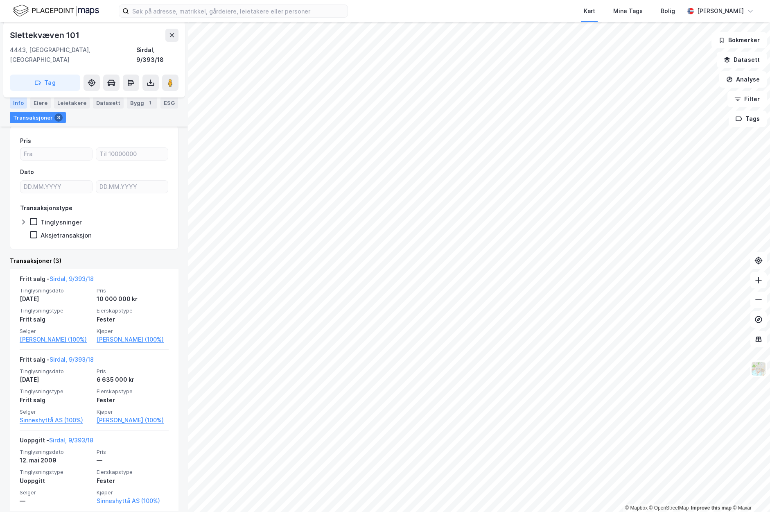
click at [20, 103] on div "Info" at bounding box center [18, 102] width 17 height 11
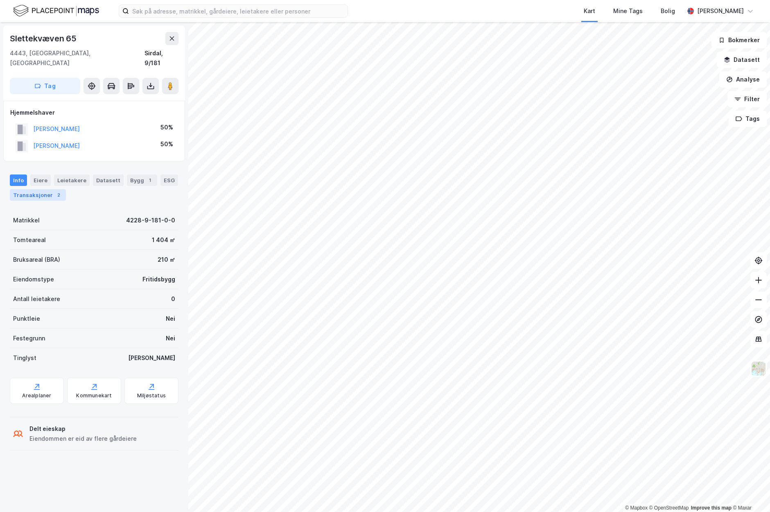
click at [45, 189] on div "Transaksjoner 2" at bounding box center [38, 194] width 56 height 11
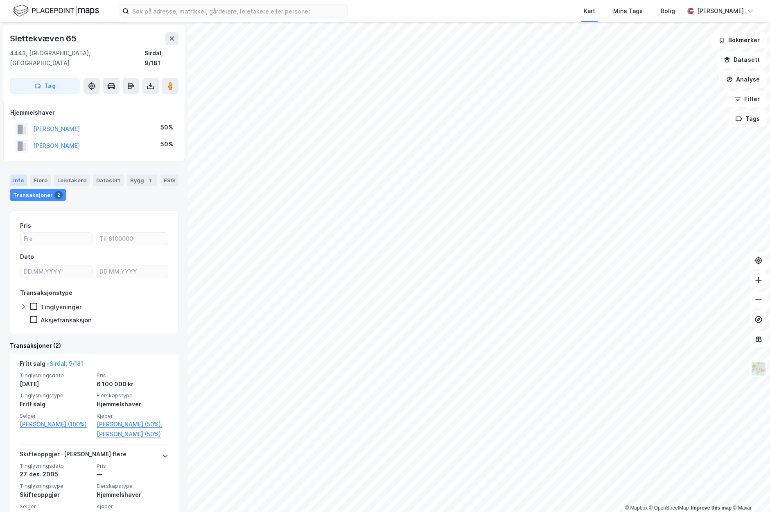
click at [15, 174] on div "Info" at bounding box center [18, 179] width 17 height 11
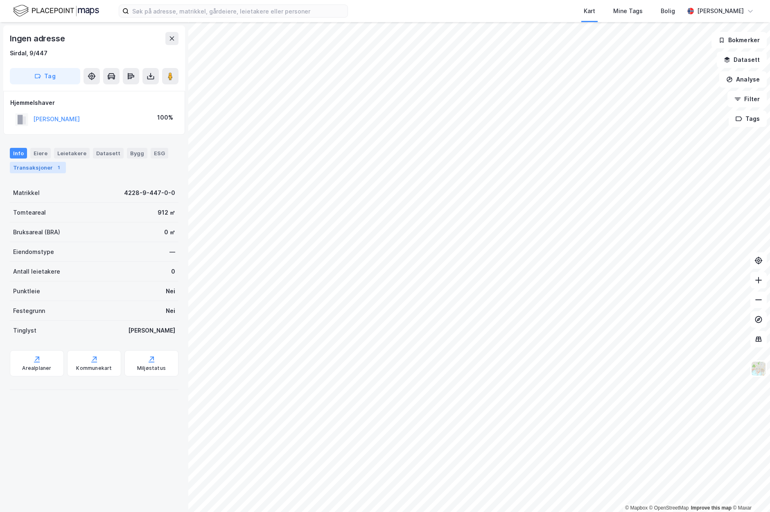
click at [34, 165] on div "Transaksjoner 1" at bounding box center [38, 167] width 56 height 11
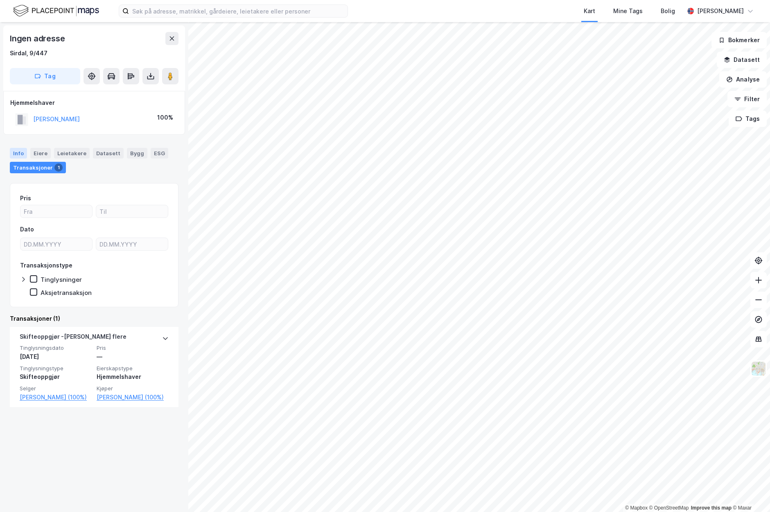
click at [14, 154] on div "Info" at bounding box center [18, 153] width 17 height 11
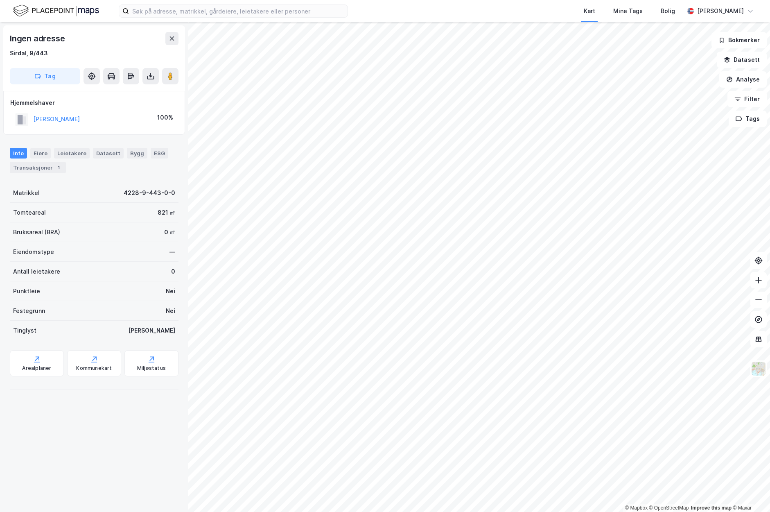
click at [770, 178] on html "Kart Mine Tags Bolig [PERSON_NAME] © Mapbox © OpenStreetMap Improve this map © …" at bounding box center [385, 256] width 770 height 512
click at [770, 239] on html "Kart Mine Tags Bolig [PERSON_NAME] © Mapbox © OpenStreetMap Improve this map © …" at bounding box center [385, 256] width 770 height 512
click at [770, 215] on html "Kart Mine Tags Bolig [PERSON_NAME] © Mapbox © OpenStreetMap Improve this map © …" at bounding box center [385, 256] width 770 height 512
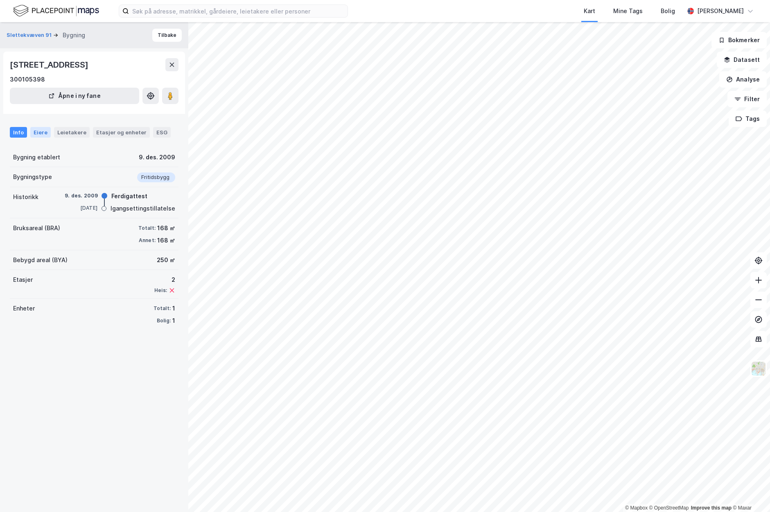
click at [44, 133] on div "Eiere" at bounding box center [40, 132] width 20 height 11
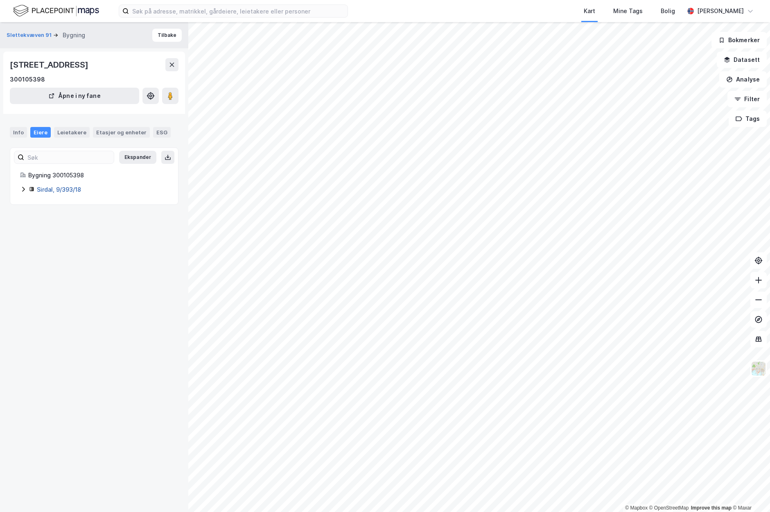
click at [62, 187] on link "Sirdal, 9/393/18" at bounding box center [59, 189] width 44 height 7
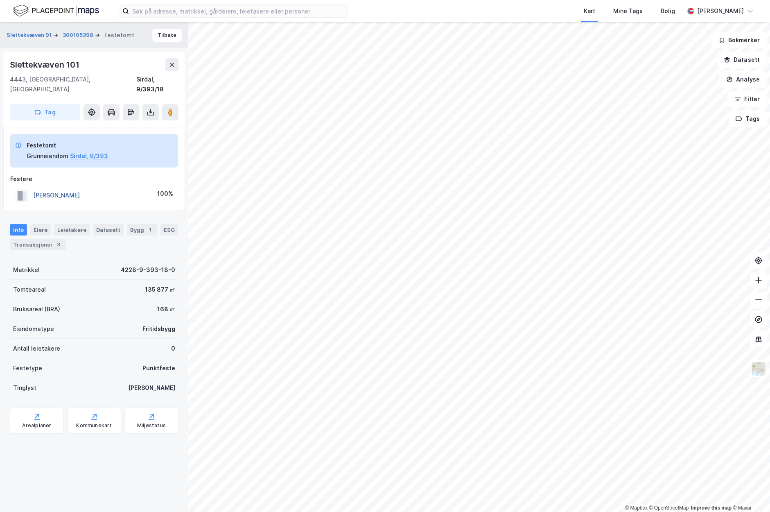
click at [0, 0] on button "[PERSON_NAME]" at bounding box center [0, 0] width 0 height 0
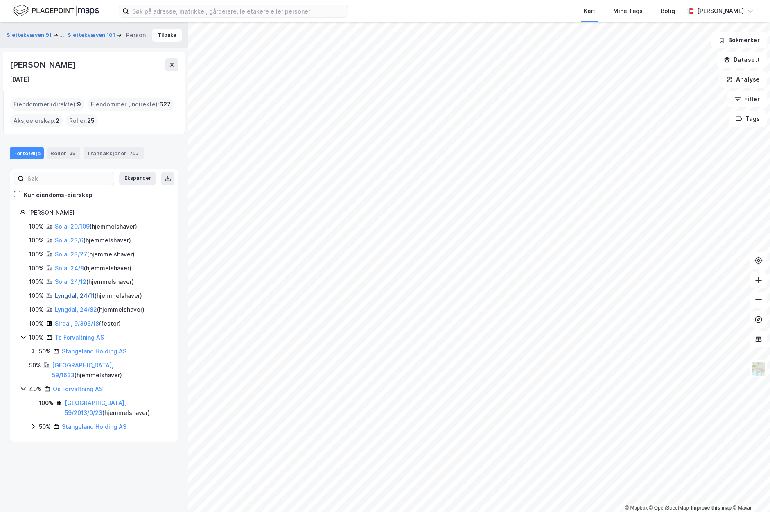
click at [85, 294] on link "Lyngdal, 24/11" at bounding box center [75, 295] width 40 height 7
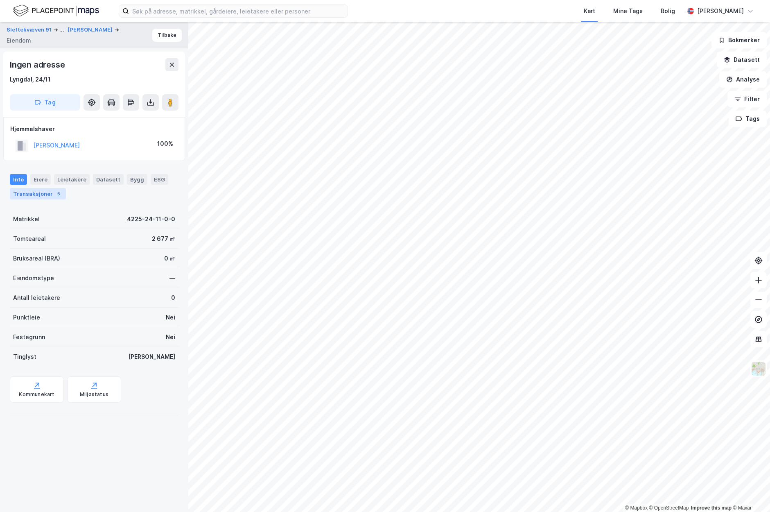
click at [45, 193] on div "Transaksjoner 5" at bounding box center [38, 193] width 56 height 11
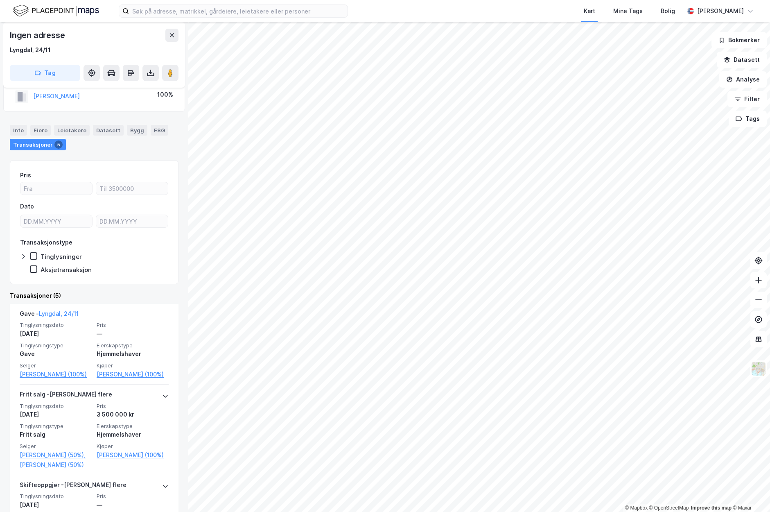
scroll to position [47, 0]
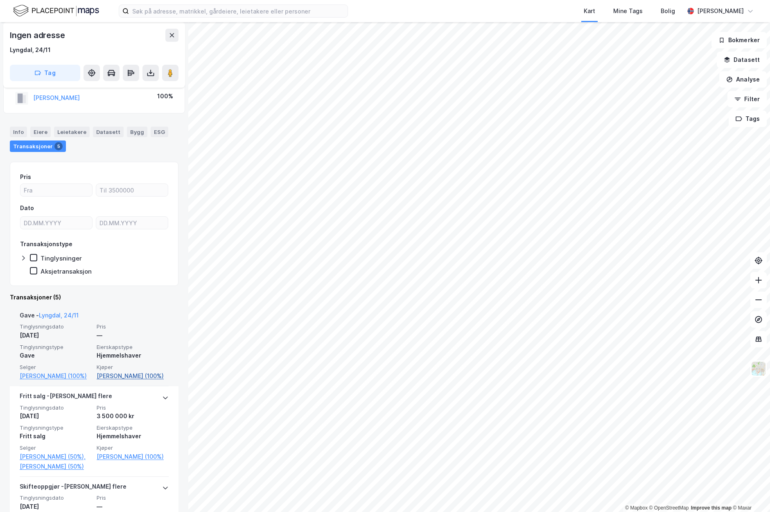
click at [130, 373] on link "[PERSON_NAME] (100%)" at bounding box center [133, 376] width 72 height 10
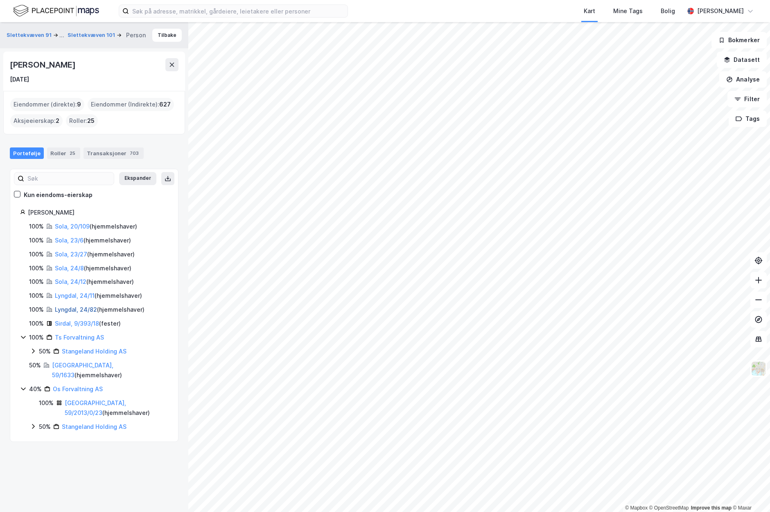
click at [63, 306] on link "Lyngdal, 24/82" at bounding box center [76, 309] width 42 height 7
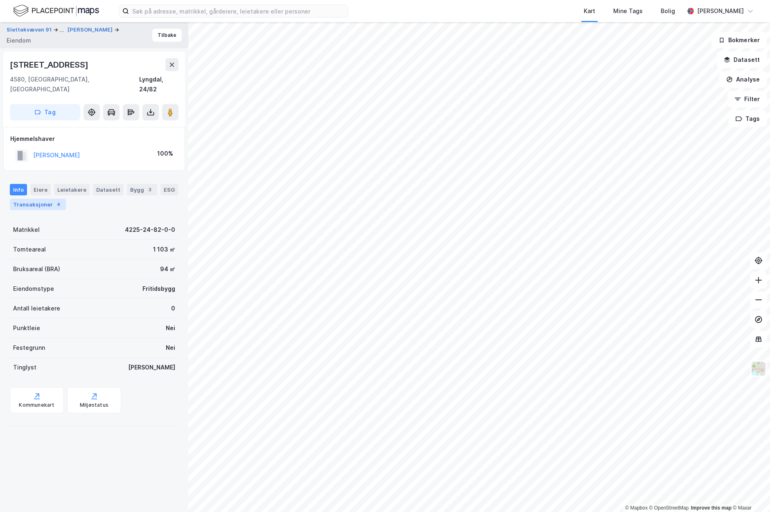
click at [36, 199] on div "Transaksjoner 4" at bounding box center [38, 204] width 56 height 11
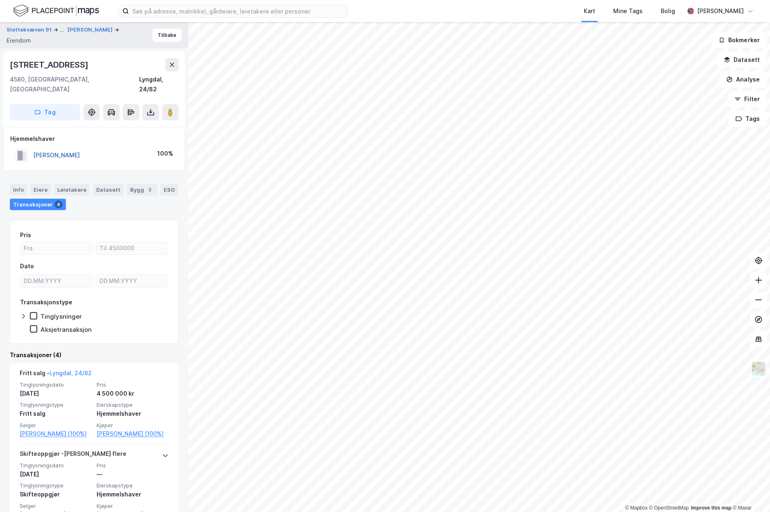
click at [0, 0] on button "[PERSON_NAME]" at bounding box center [0, 0] width 0 height 0
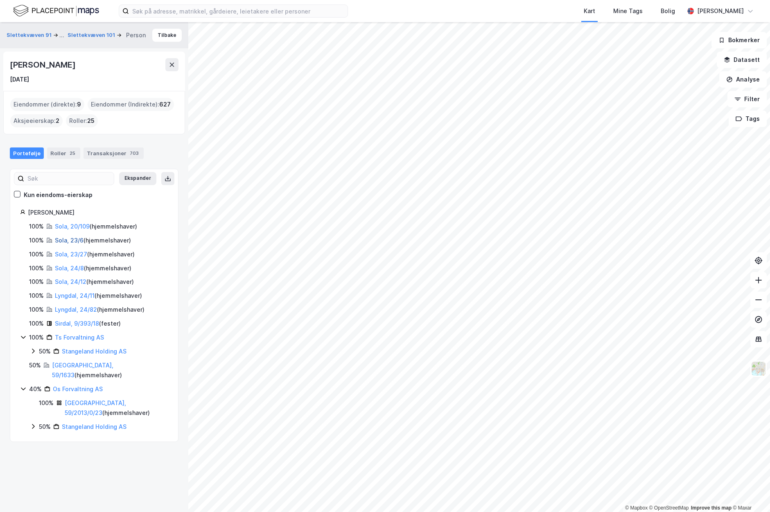
click at [69, 240] on link "Sola, 23/6" at bounding box center [69, 240] width 29 height 7
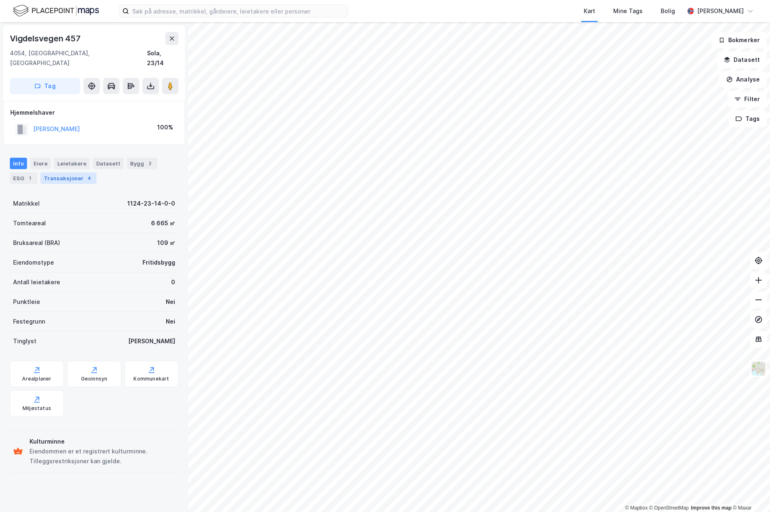
click at [53, 172] on div "Transaksjoner 4" at bounding box center [69, 177] width 56 height 11
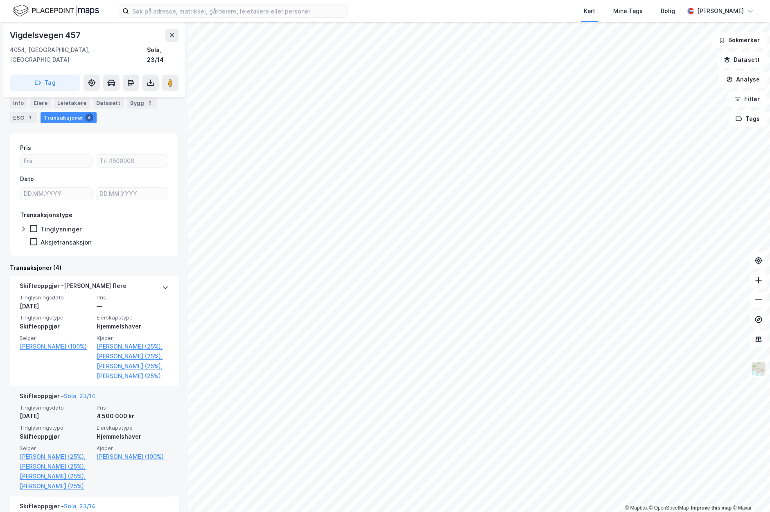
scroll to position [141, 0]
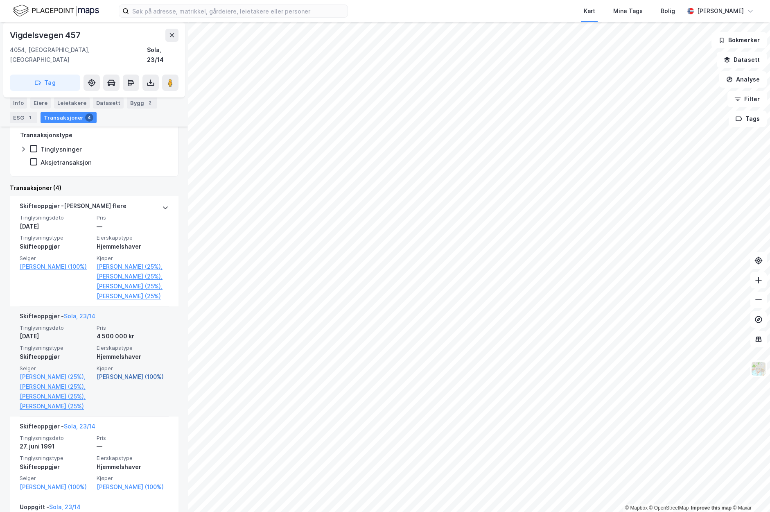
click at [132, 382] on link "[PERSON_NAME] (100%)" at bounding box center [133, 377] width 72 height 10
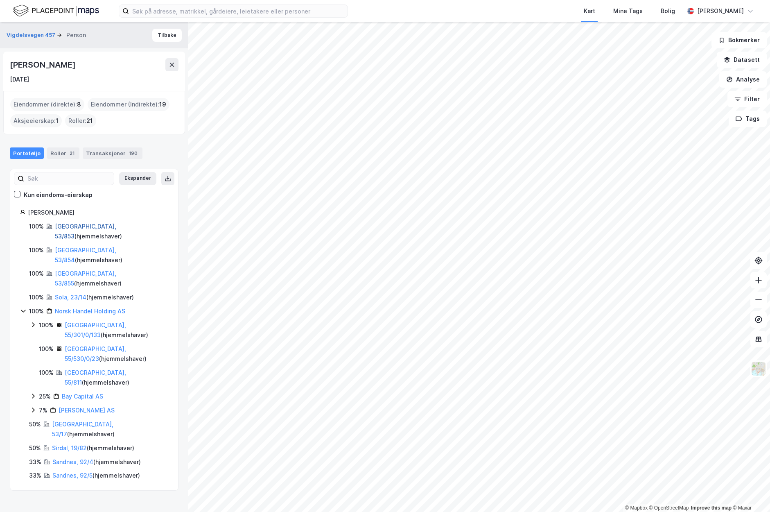
click at [86, 225] on link "[GEOGRAPHIC_DATA], 53/853" at bounding box center [85, 231] width 61 height 17
click at [75, 420] on link "[GEOGRAPHIC_DATA], 53/17" at bounding box center [82, 428] width 61 height 17
click at [78, 444] on link "Sirdal, 19/82" at bounding box center [69, 447] width 35 height 7
